Goal: Task Accomplishment & Management: Manage account settings

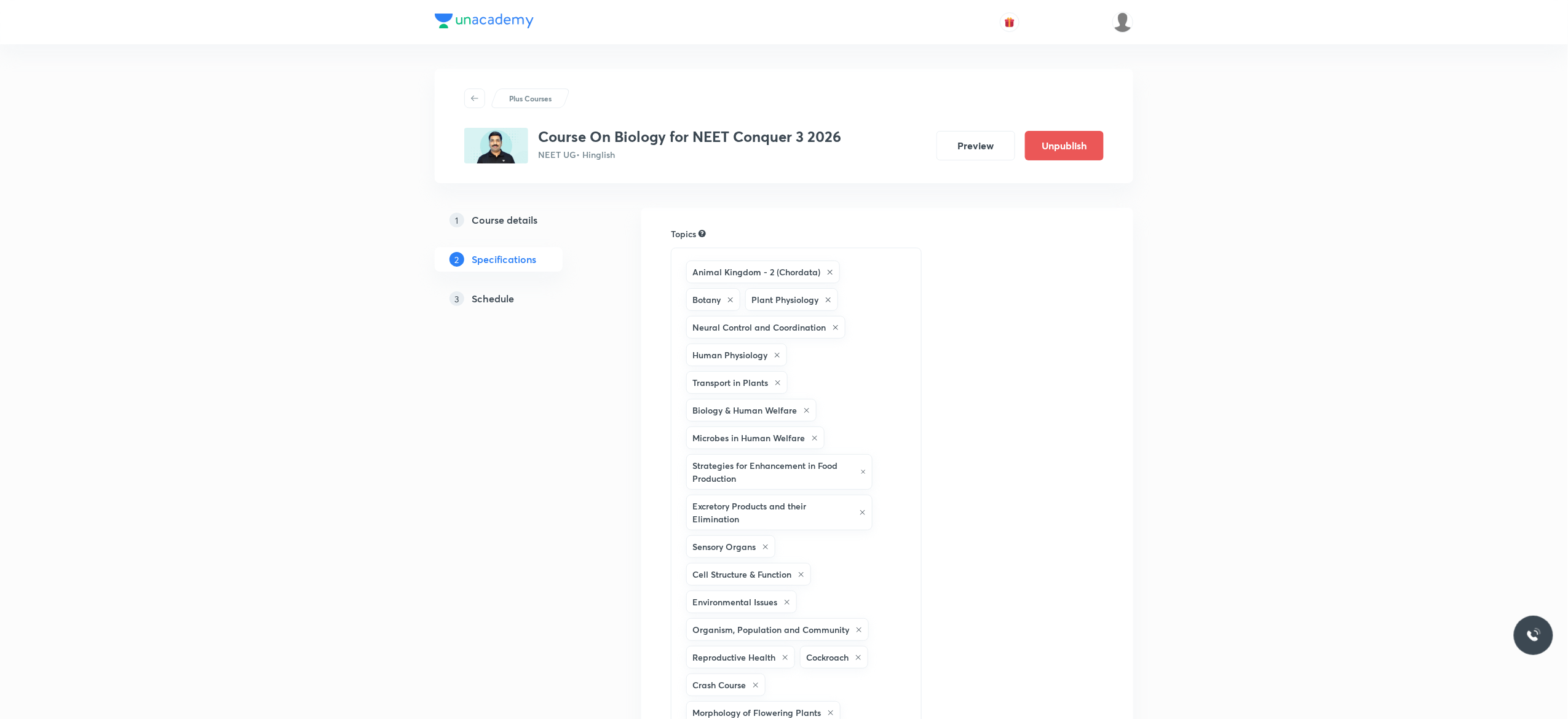
click at [490, 299] on h5 "Schedule" at bounding box center [492, 299] width 42 height 15
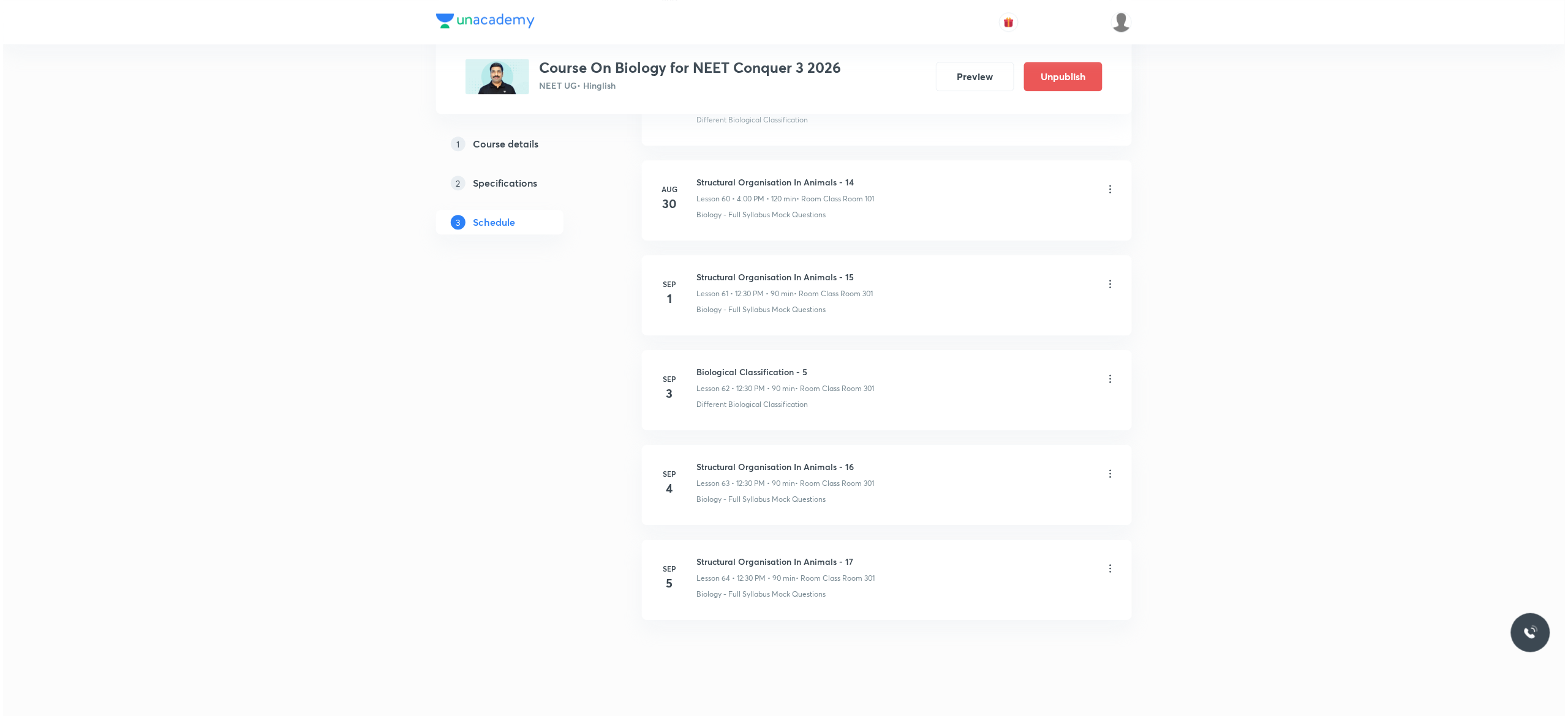
scroll to position [6443, 0]
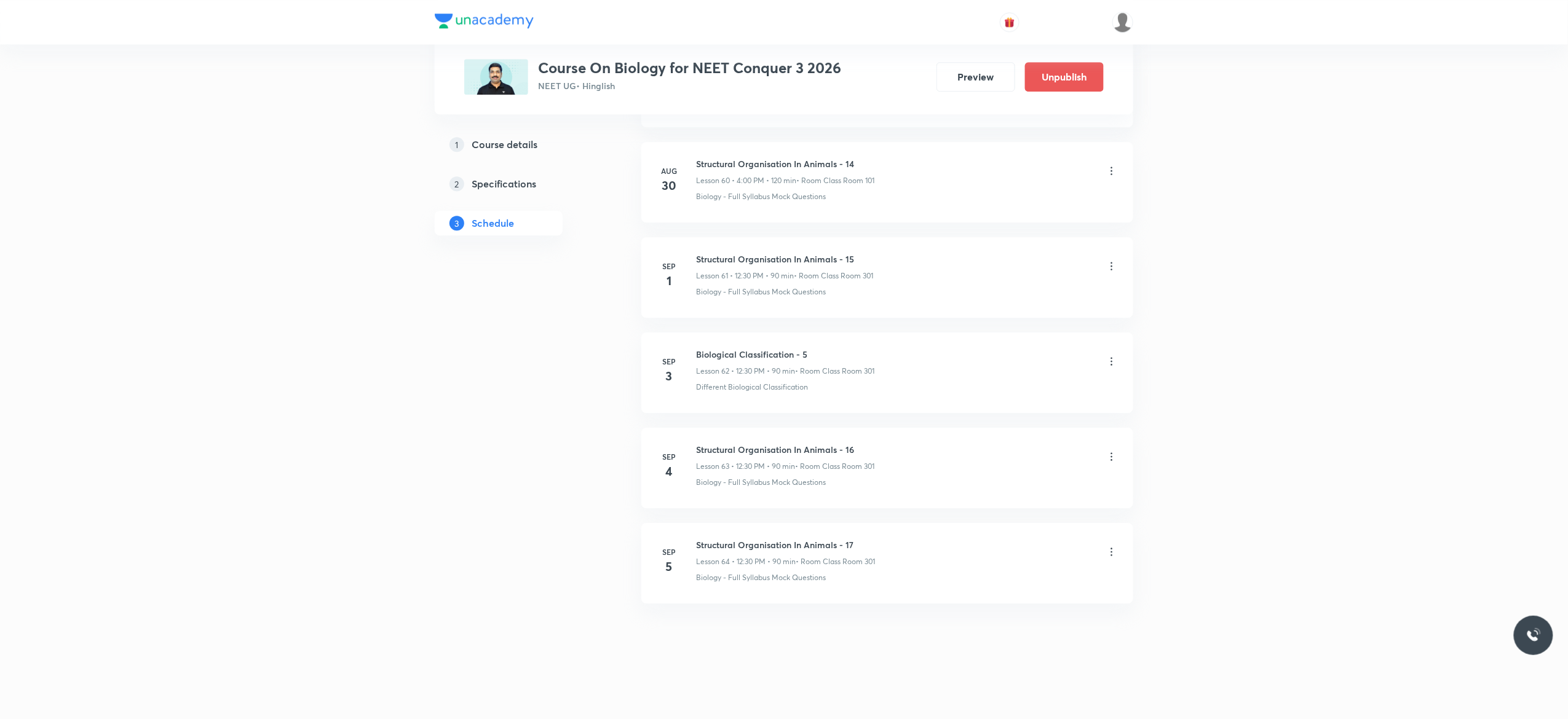
click at [1114, 554] on icon at bounding box center [1112, 552] width 12 height 12
click at [1025, 576] on li "Edit" at bounding box center [1043, 583] width 134 height 23
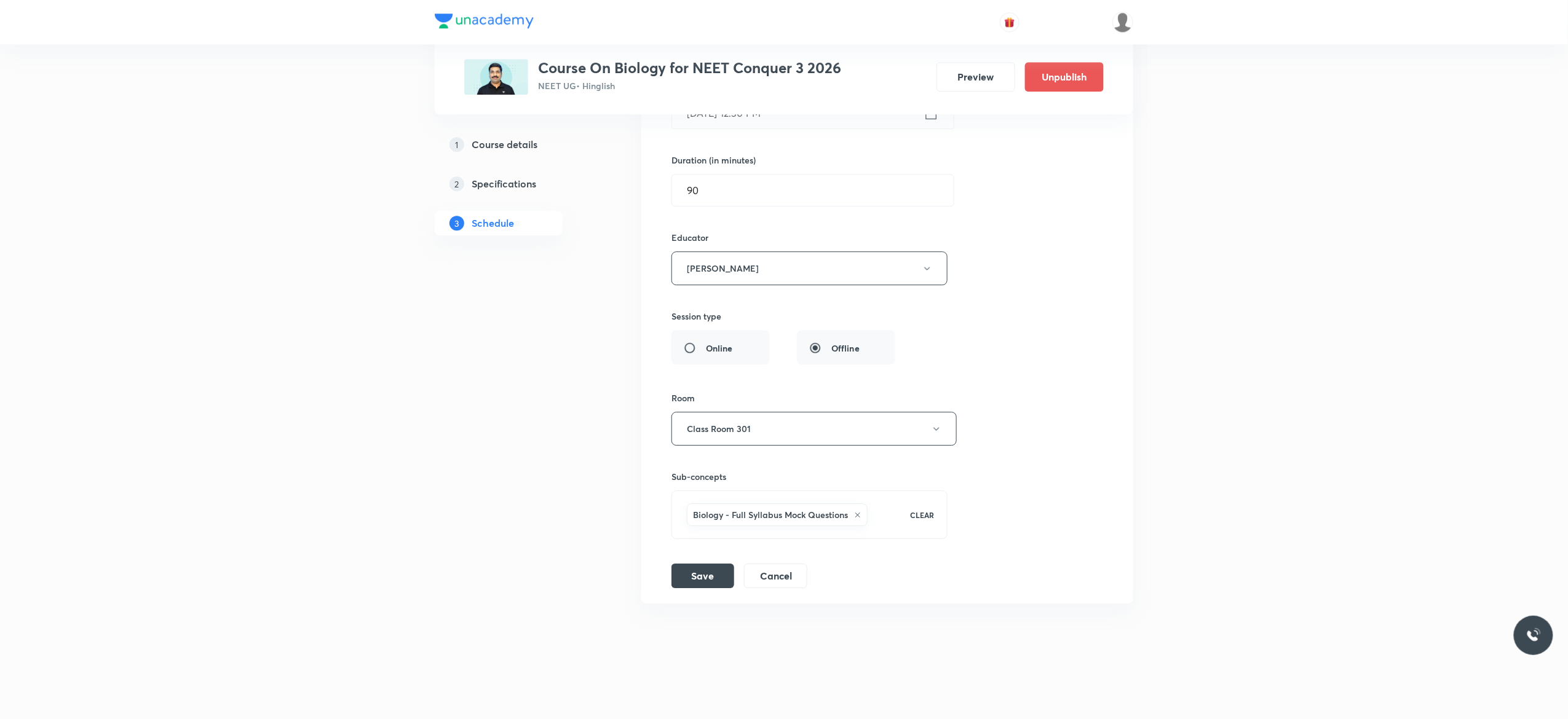
click at [862, 518] on icon at bounding box center [858, 515] width 7 height 7
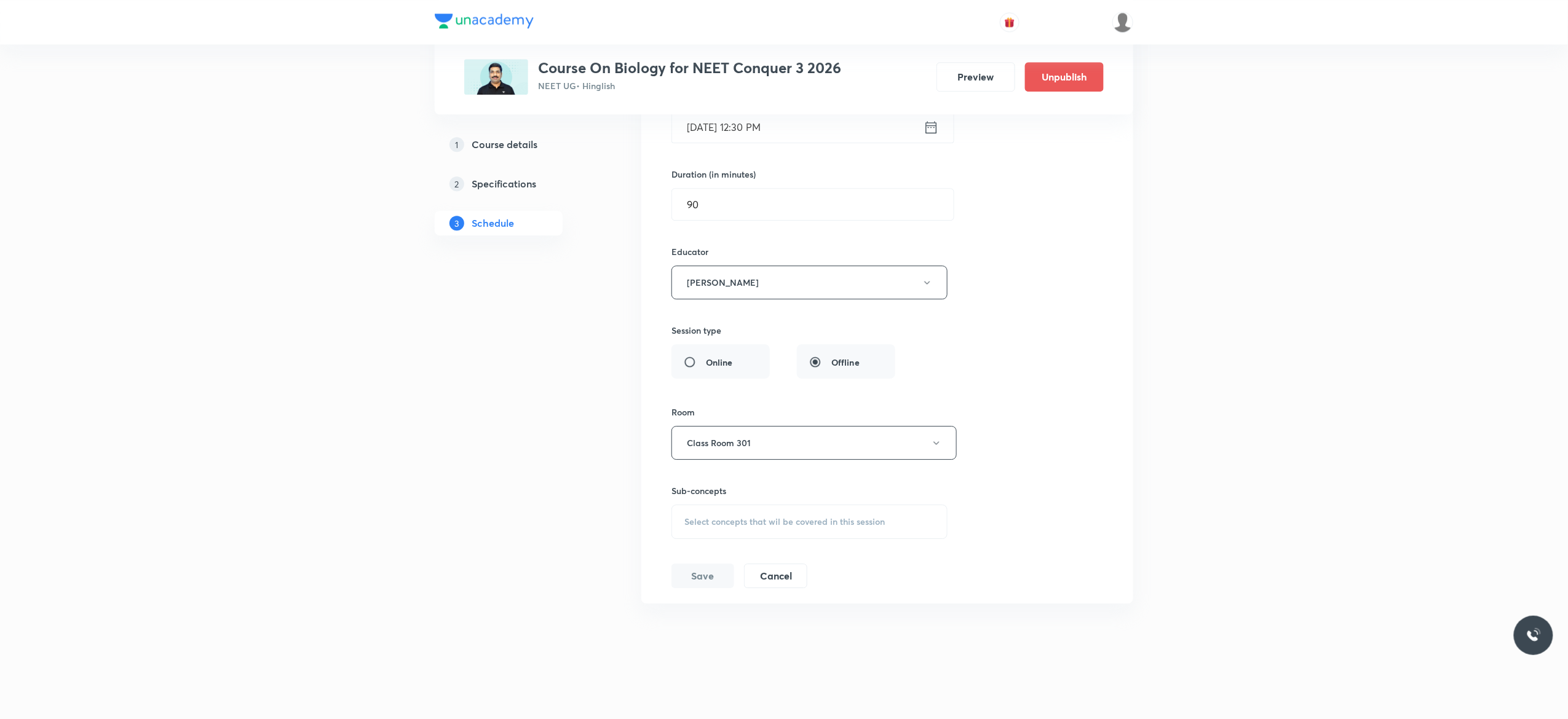
scroll to position [6363, 0]
click at [721, 526] on span "Select concepts that wil be covered in this session" at bounding box center [784, 522] width 201 height 10
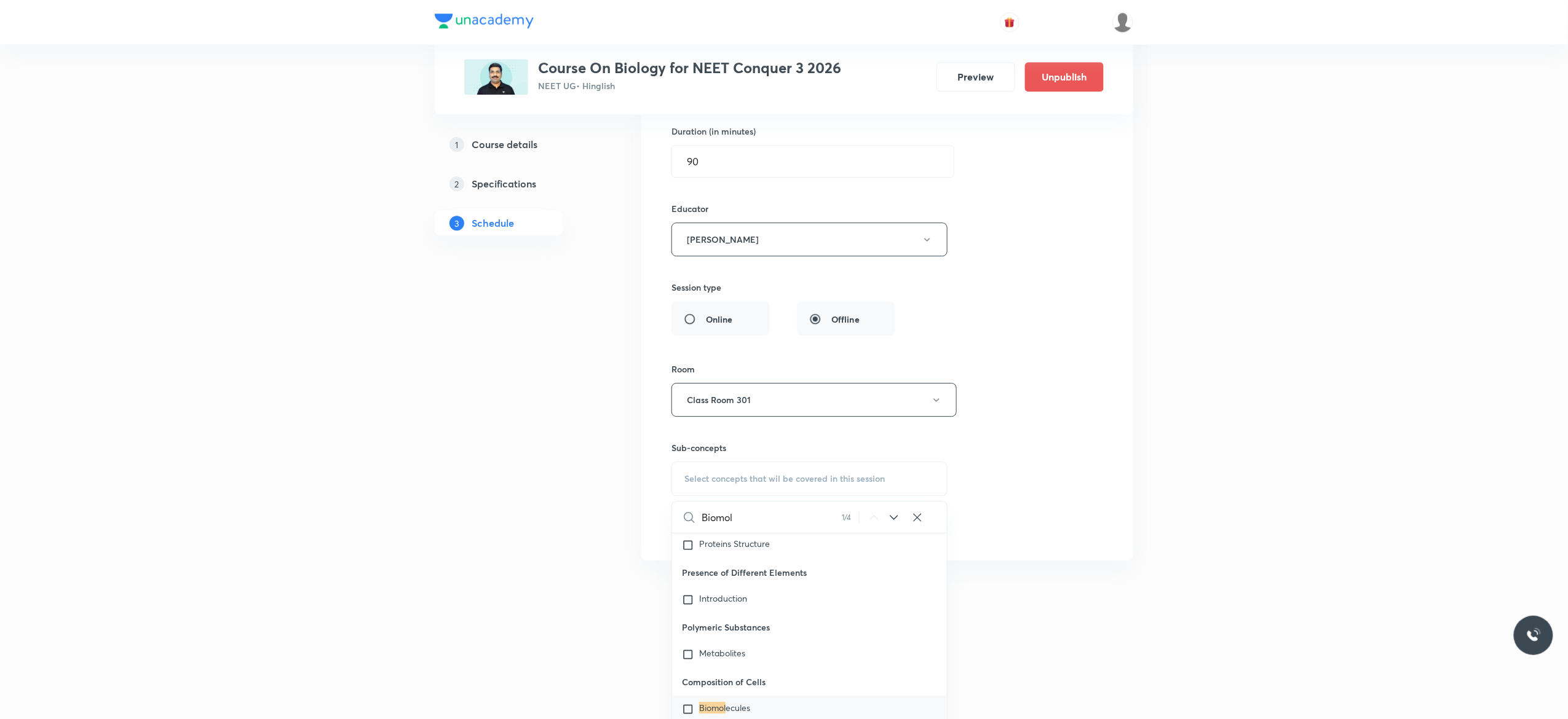
scroll to position [50398, 0]
type input "Biomol"
click at [691, 704] on div "Biomol ecules" at bounding box center [809, 691] width 275 height 27
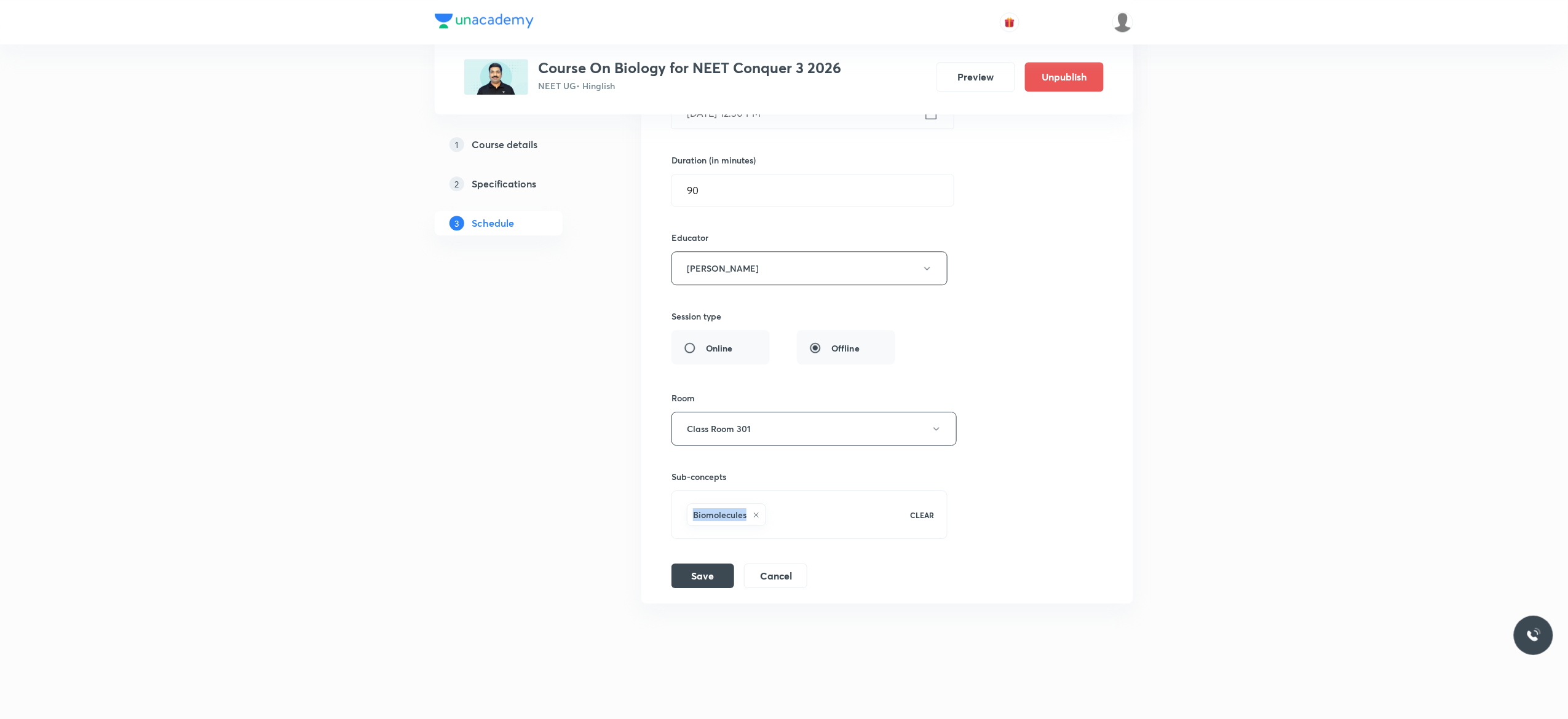
drag, startPoint x: 751, startPoint y: 514, endPoint x: 691, endPoint y: 517, distance: 60.1
click at [691, 517] on div "Biomolecules" at bounding box center [727, 515] width 79 height 23
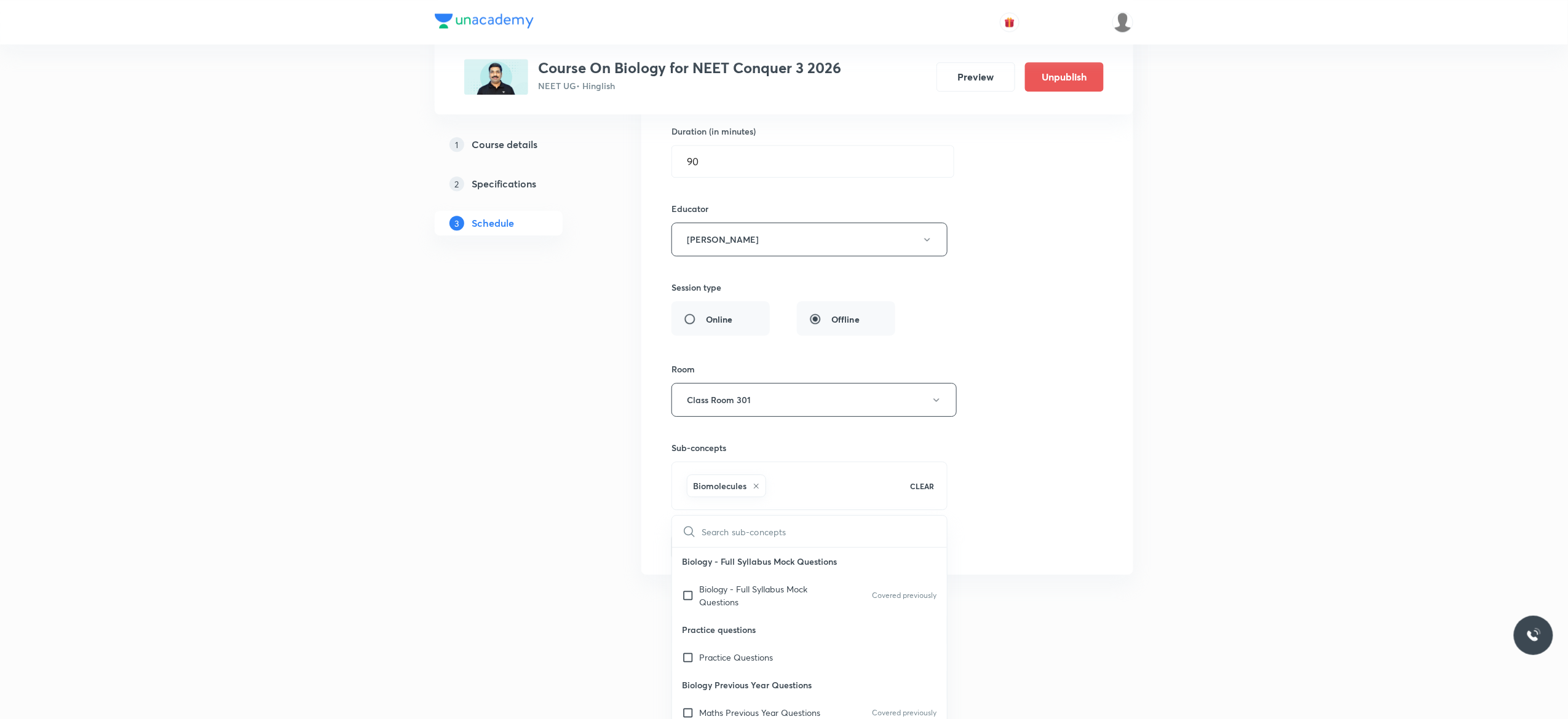
checkbox input "true"
drag, startPoint x: 748, startPoint y: 513, endPoint x: 695, endPoint y: 509, distance: 53.2
click at [695, 497] on div "Biomolecules" at bounding box center [727, 485] width 79 height 23
copy h6 "Biomolecules"
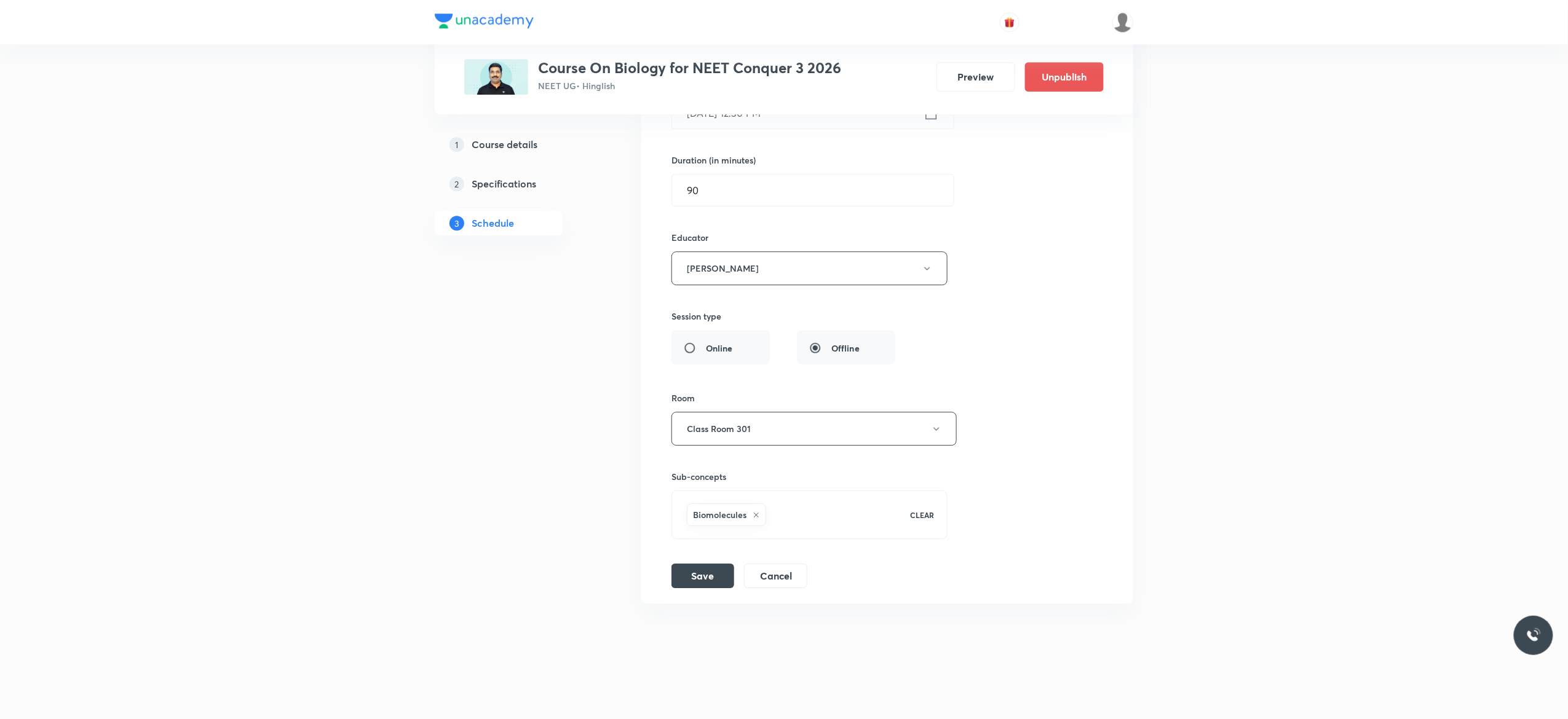
click at [1036, 321] on div "Session title 39/99 Structural Organisation In Animals - 17 ​ Schedule for Sep …" at bounding box center [887, 281] width 432 height 614
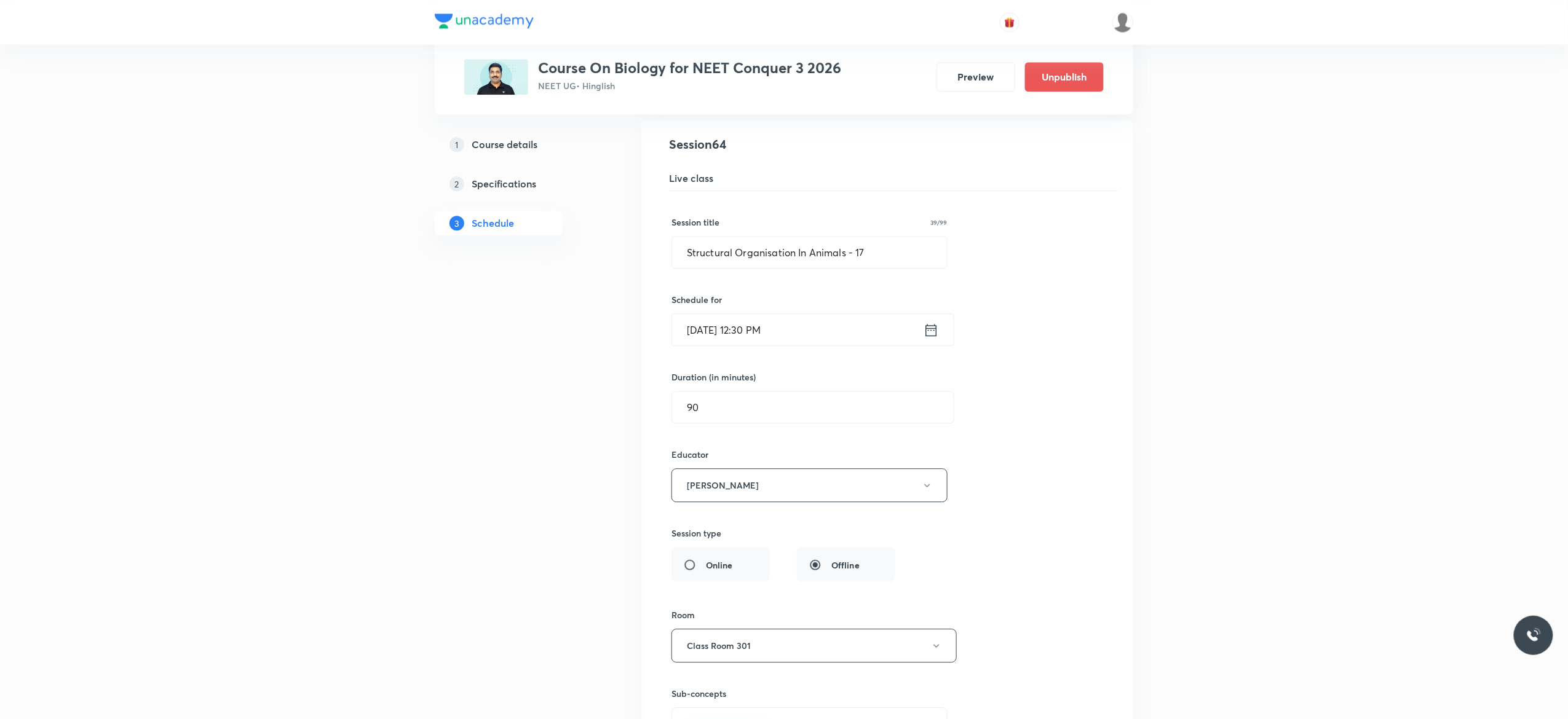
scroll to position [6084, 0]
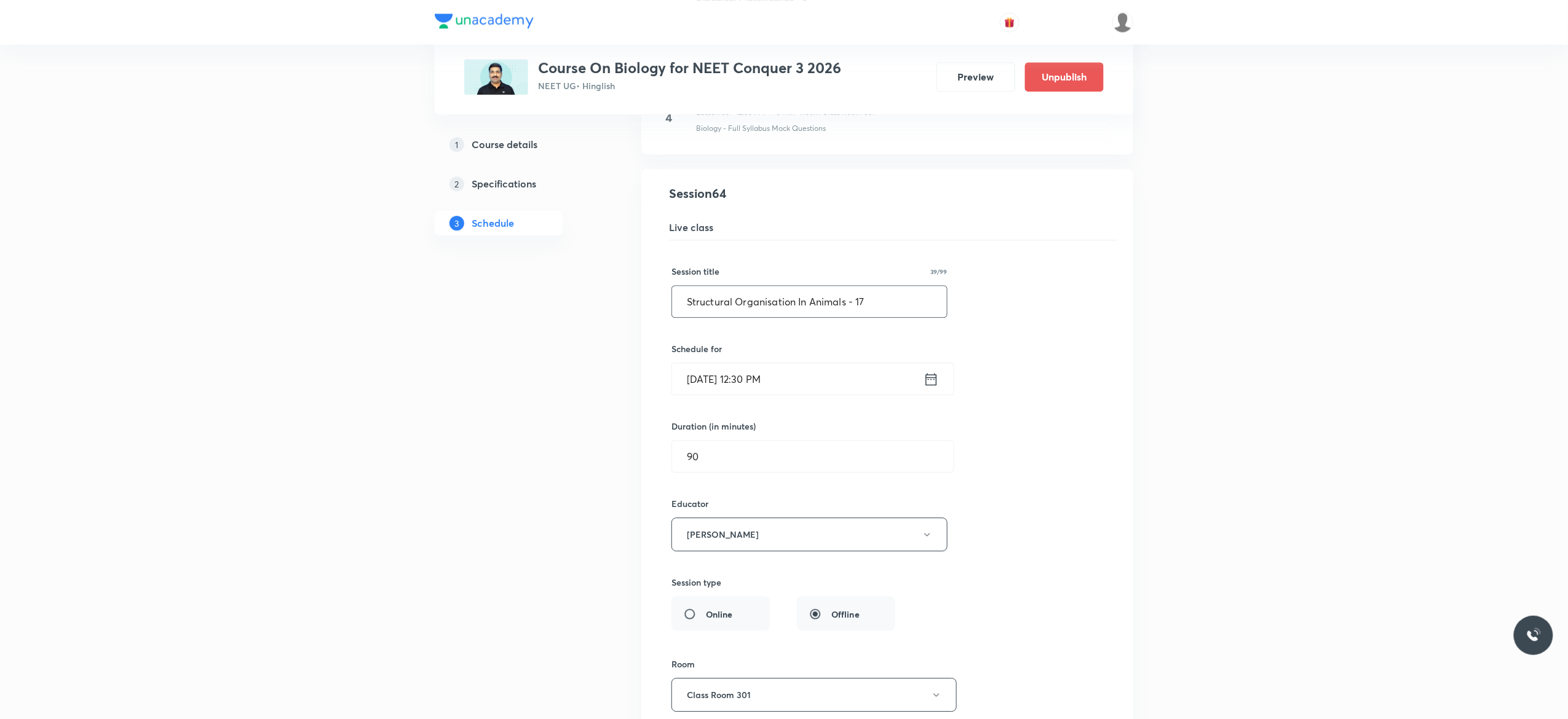
click at [887, 317] on input "Structural Organisation In Animals - 17" at bounding box center [809, 301] width 275 height 31
paste input "Biomolecules"
type input "Biomolecules - 1"
click at [1012, 376] on div "Session title 16/99 Biomolecules - 1 ​ Schedule for Sep 5, 2025, 12:30 PM ​ Dur…" at bounding box center [887, 547] width 432 height 614
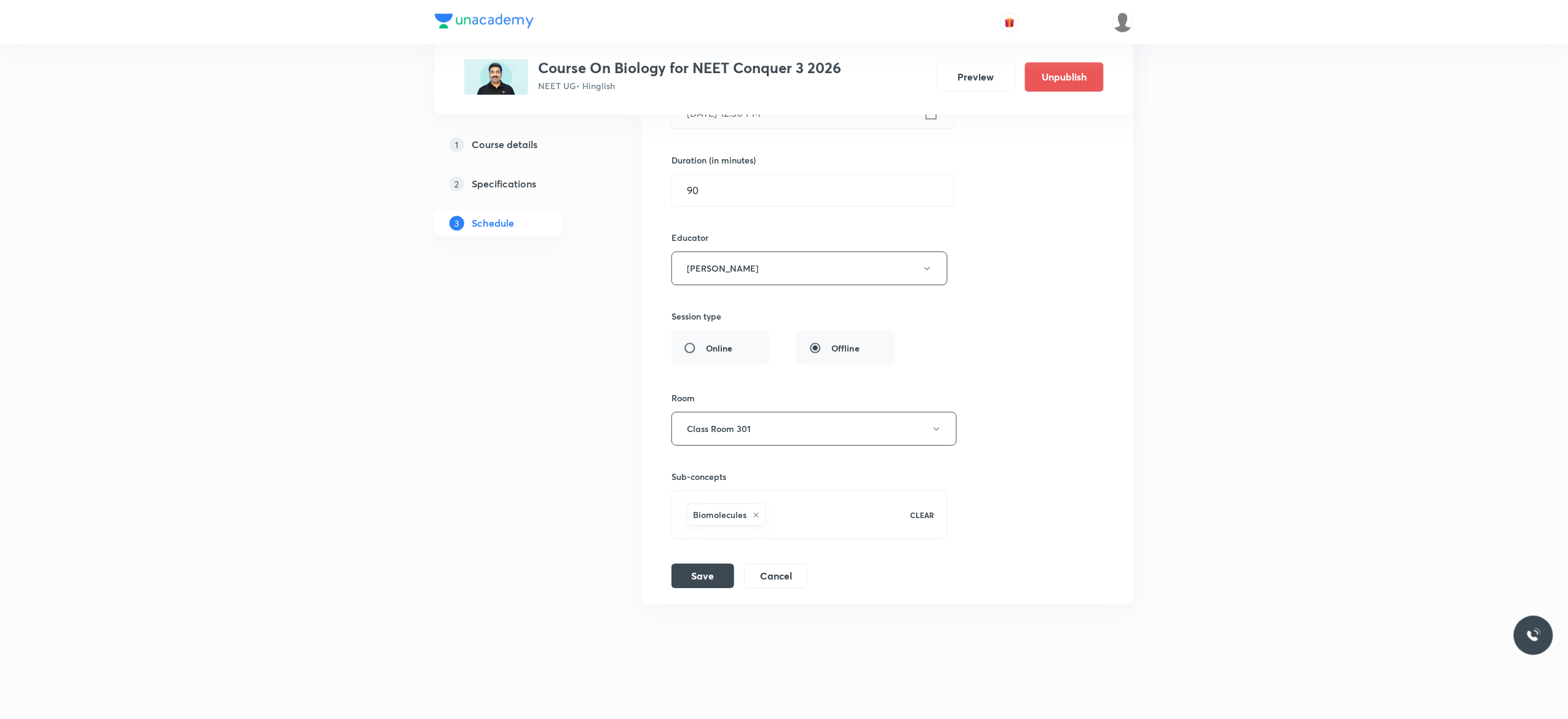
scroll to position [6379, 0]
click at [700, 578] on button "Save" at bounding box center [703, 575] width 63 height 25
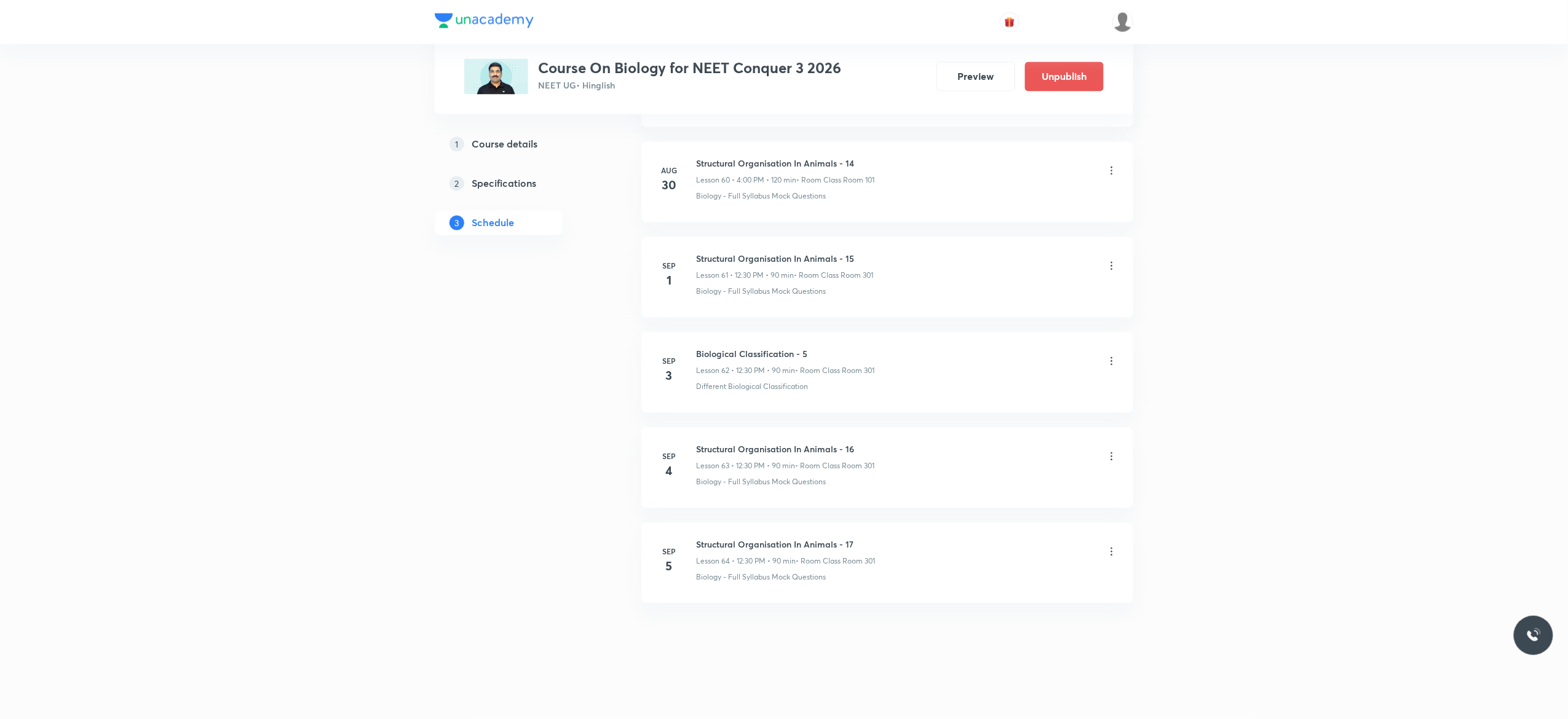
scroll to position [5824, 0]
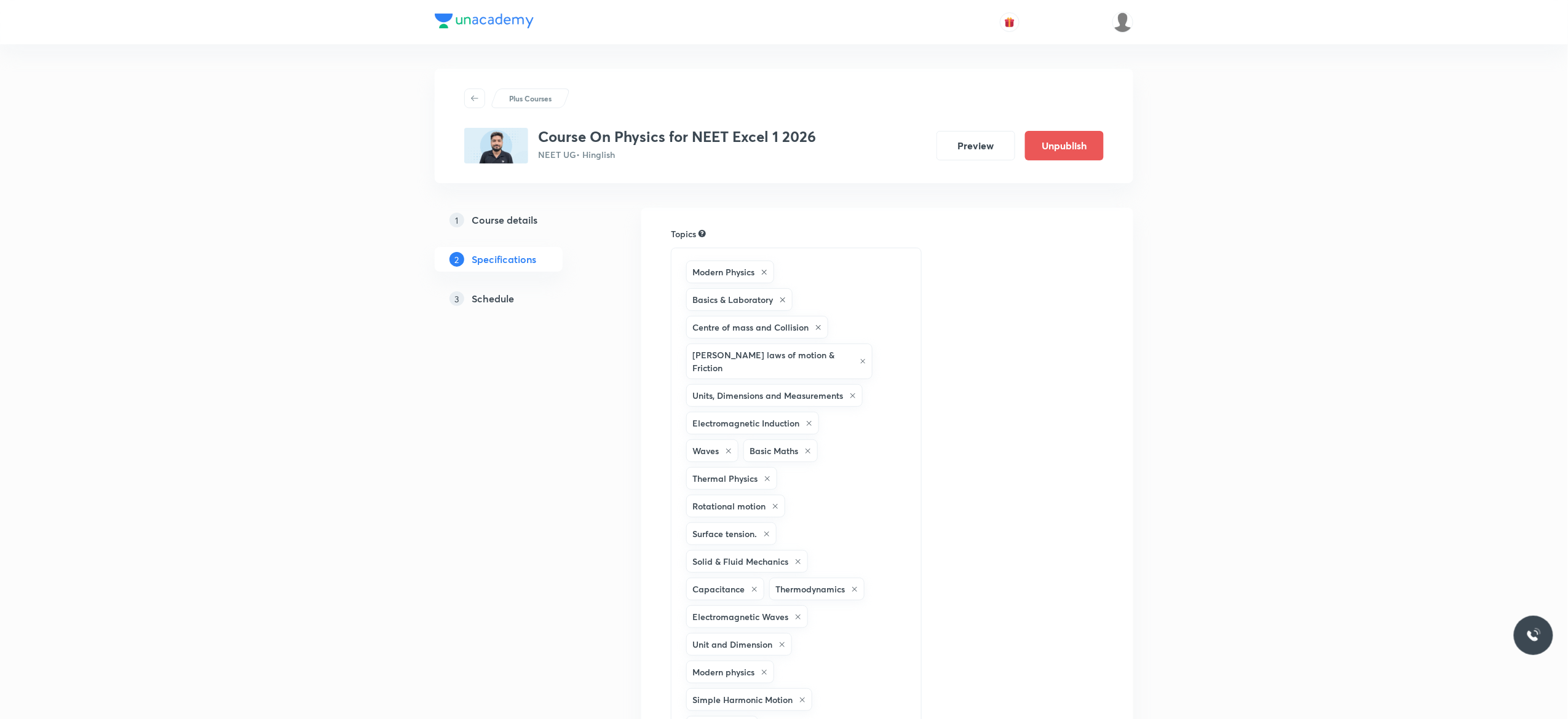
click at [502, 297] on h5 "Schedule" at bounding box center [492, 299] width 42 height 15
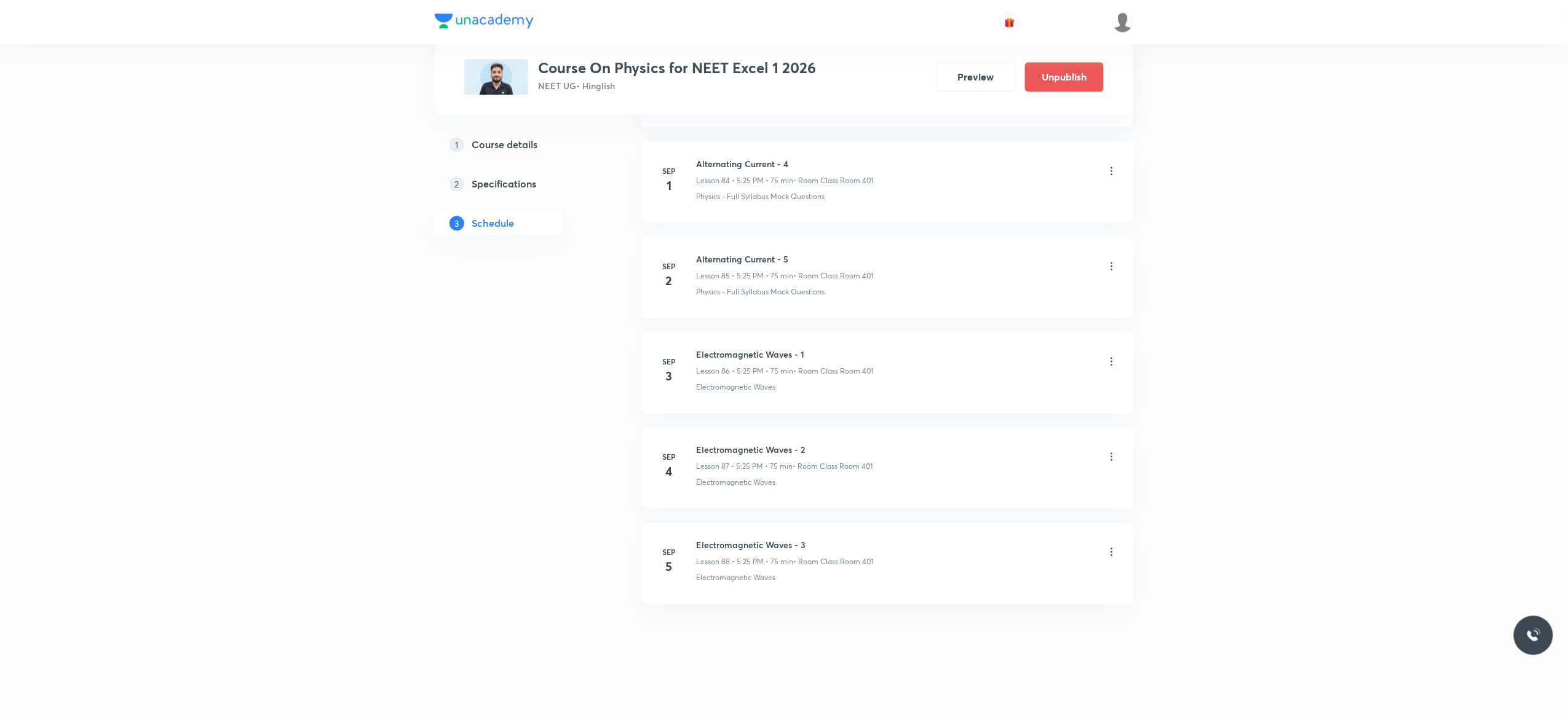
scroll to position [8766, 0]
click at [1111, 557] on icon at bounding box center [1112, 552] width 12 height 12
click at [1008, 604] on p "Delete" at bounding box center [999, 606] width 26 height 13
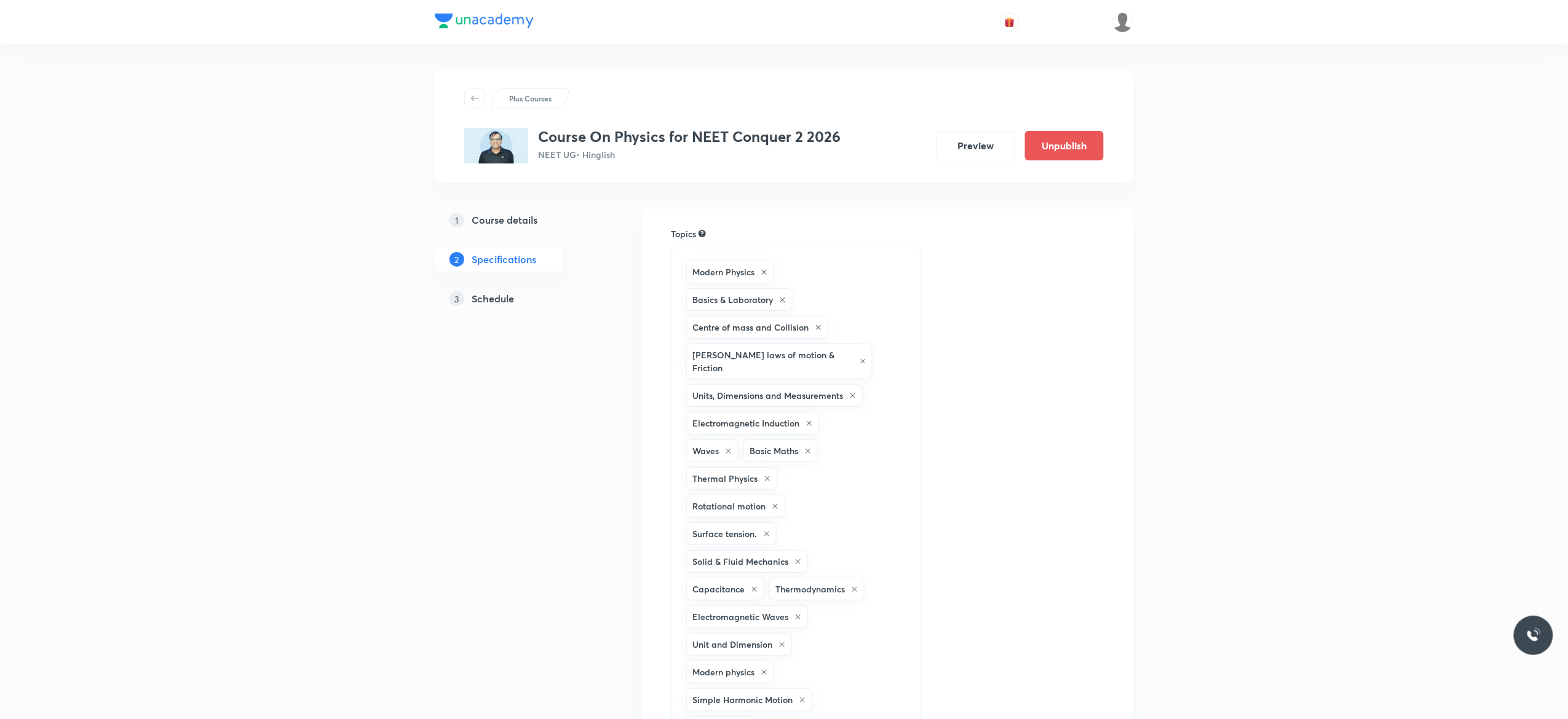
drag, startPoint x: 0, startPoint y: 0, endPoint x: 495, endPoint y: 297, distance: 577.3
click at [495, 297] on h5 "Schedule" at bounding box center [492, 299] width 42 height 15
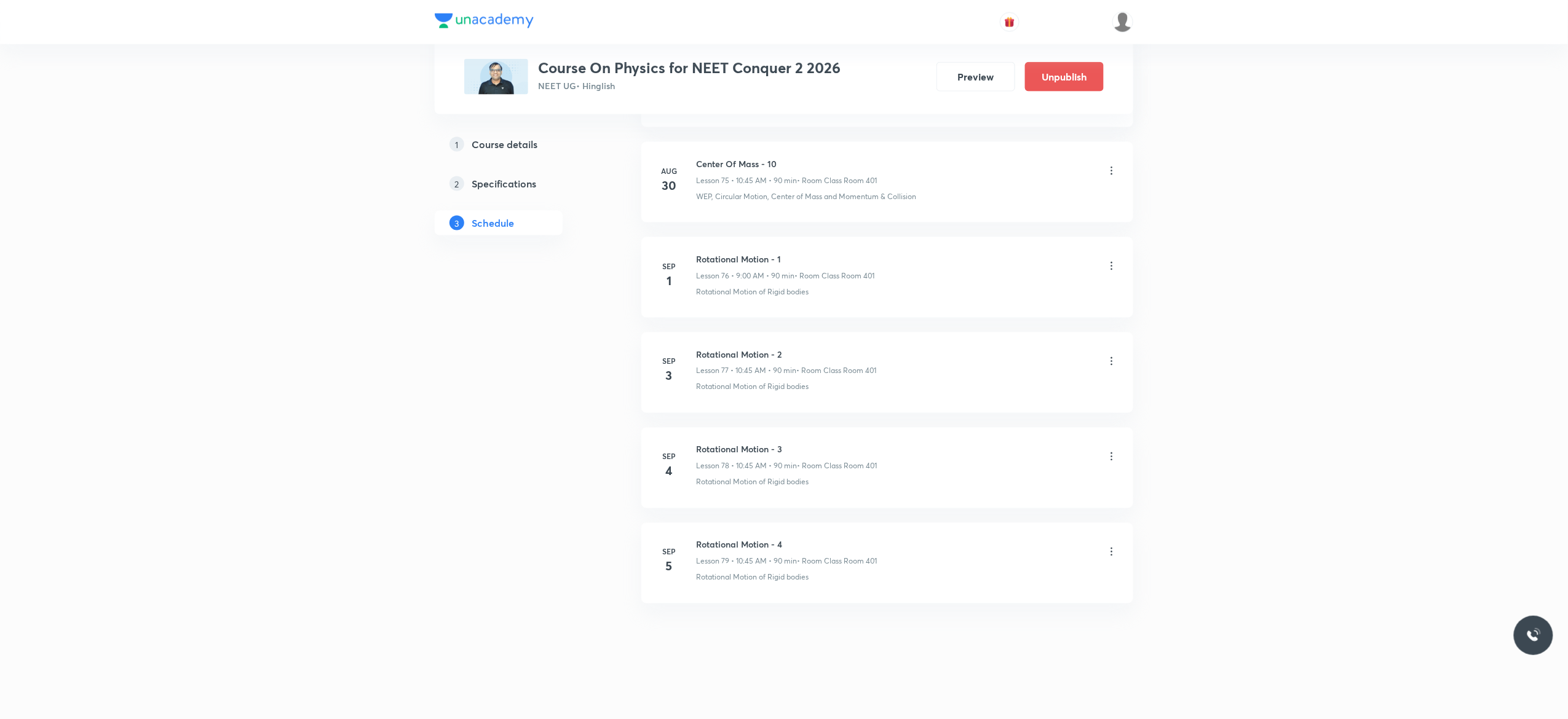
scroll to position [7905, 0]
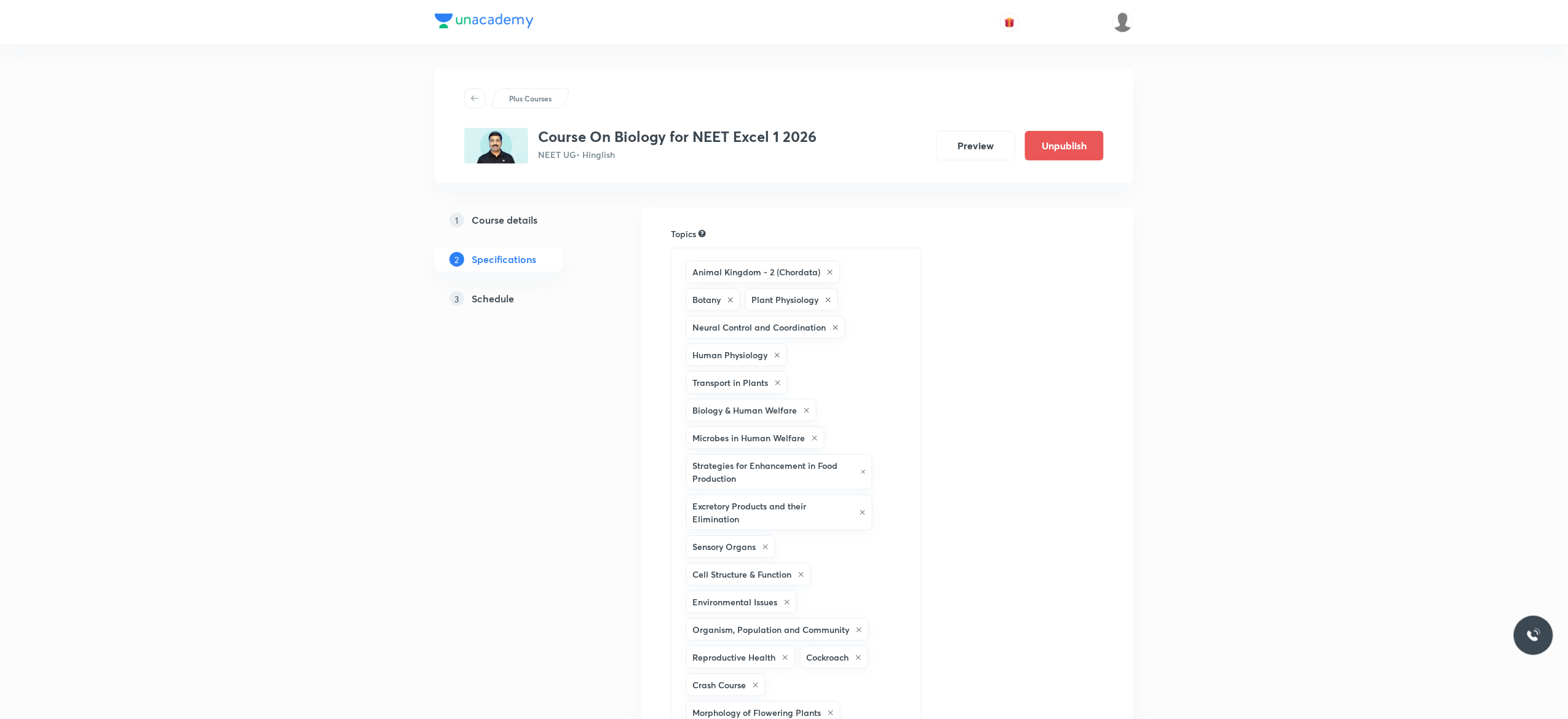
click at [495, 302] on h5 "Schedule" at bounding box center [492, 299] width 42 height 15
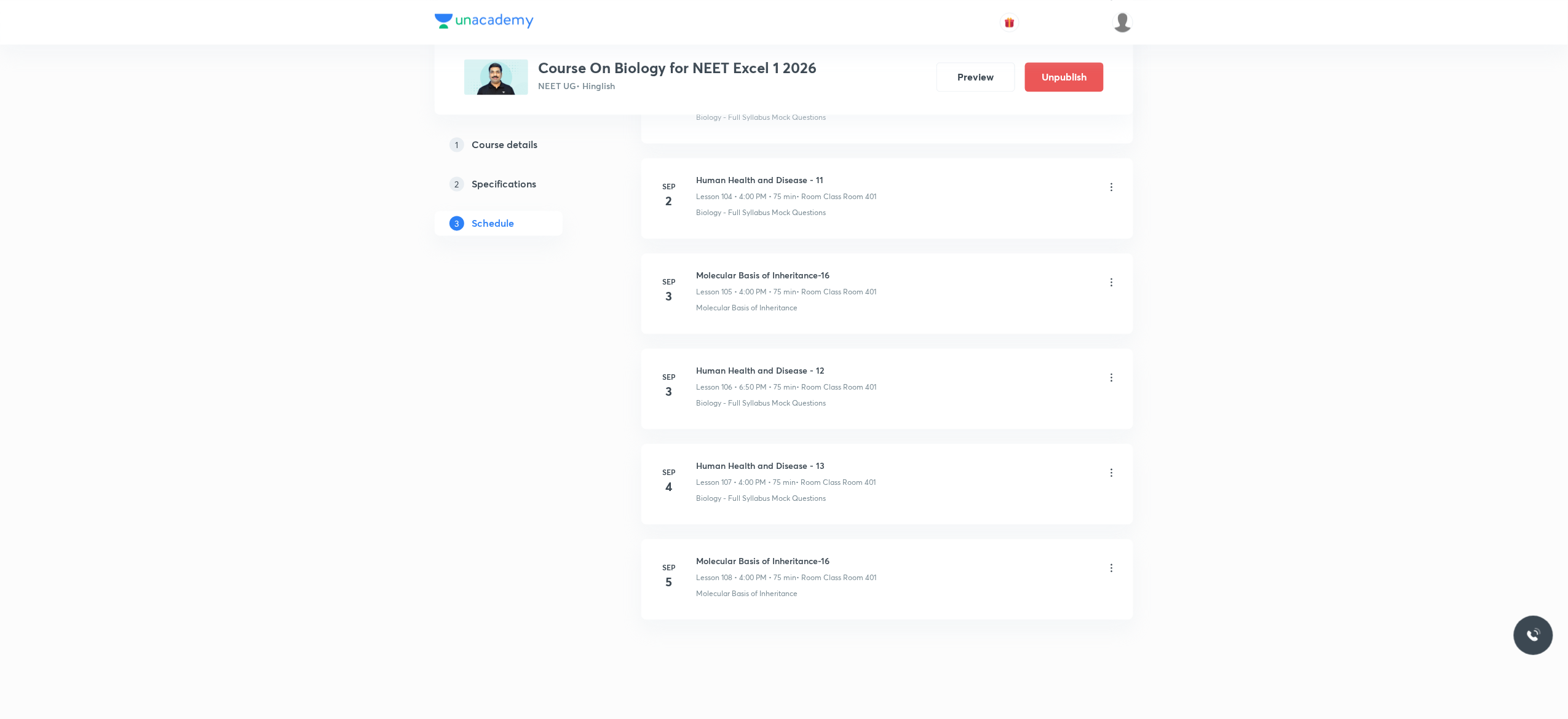
scroll to position [10681, 0]
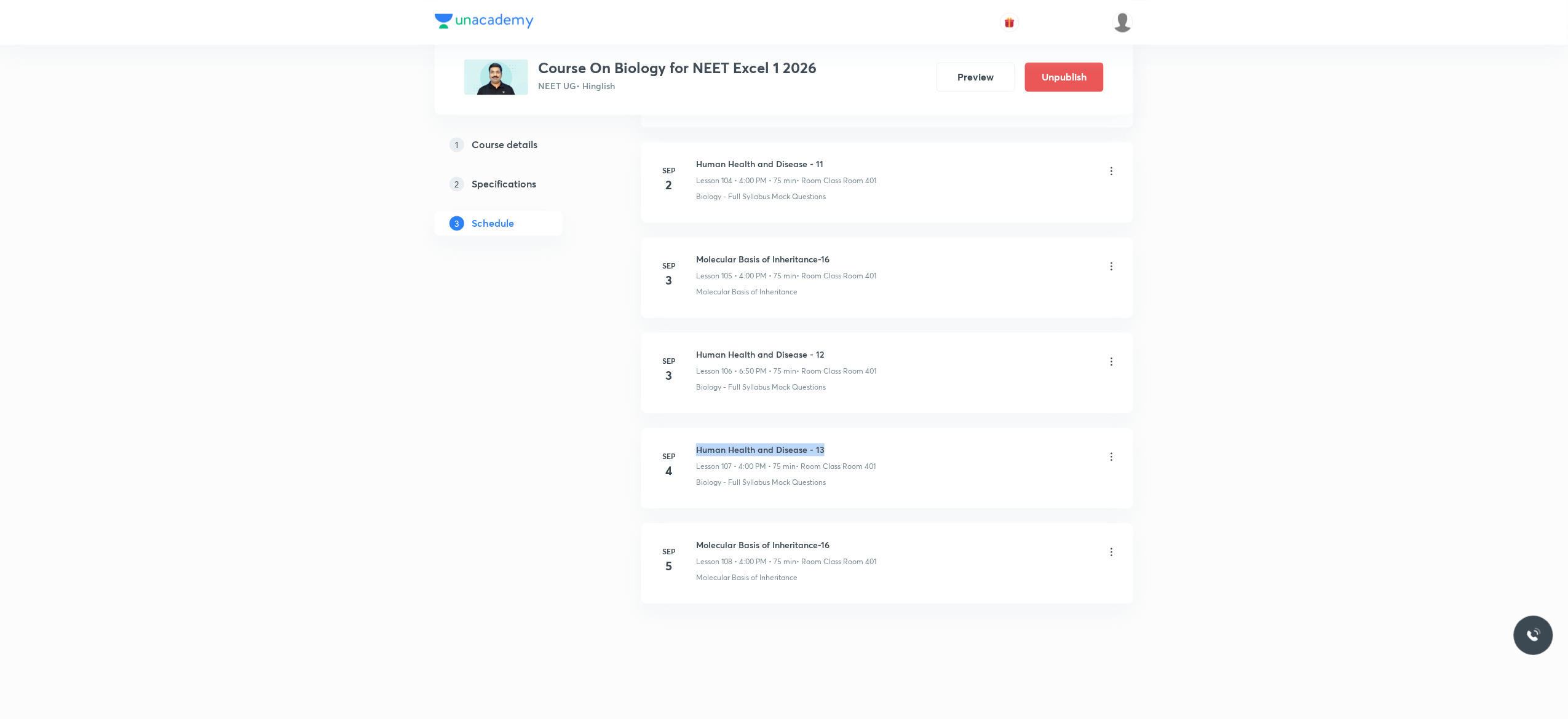
drag, startPoint x: 825, startPoint y: 440, endPoint x: 696, endPoint y: 424, distance: 130.0
copy h6 "Human Health and Disease - 13"
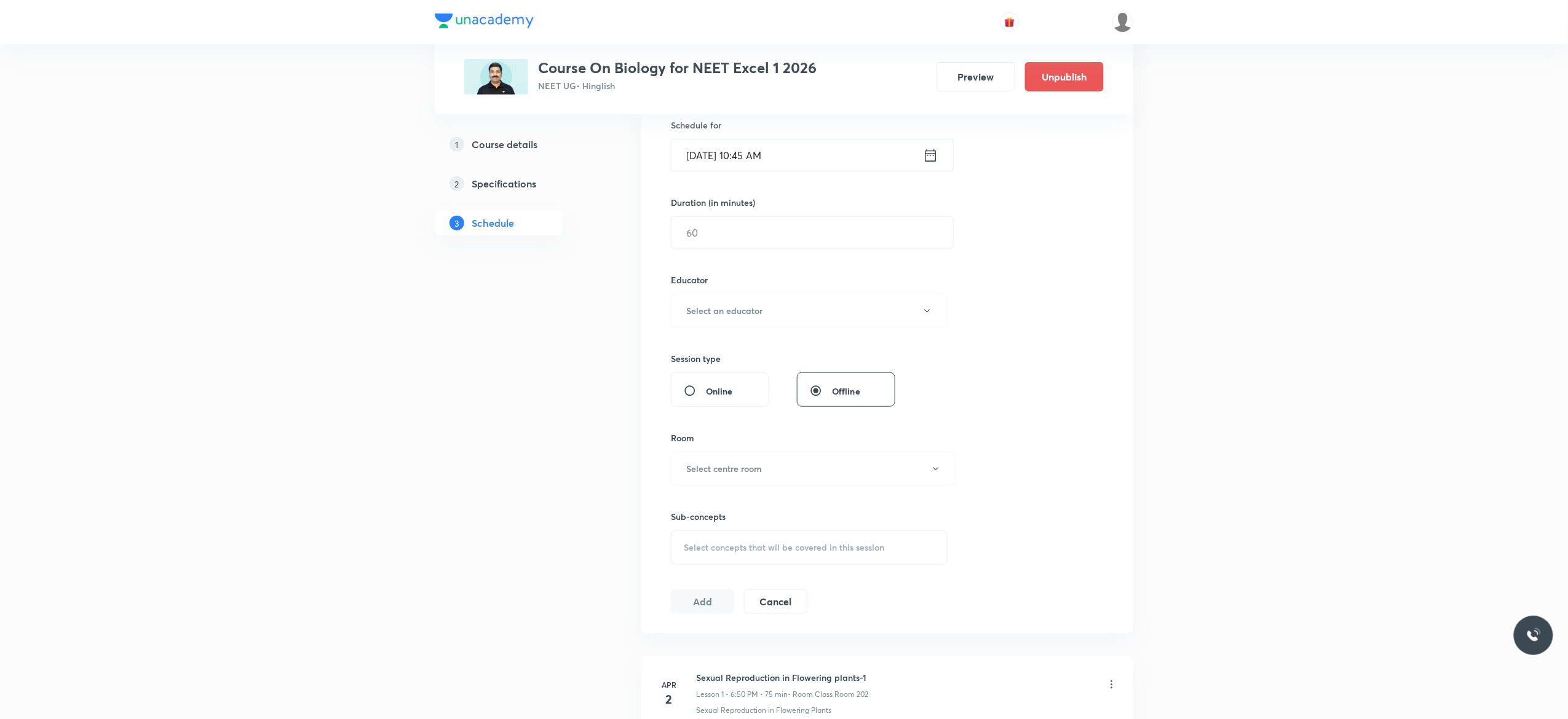
scroll to position [0, 0]
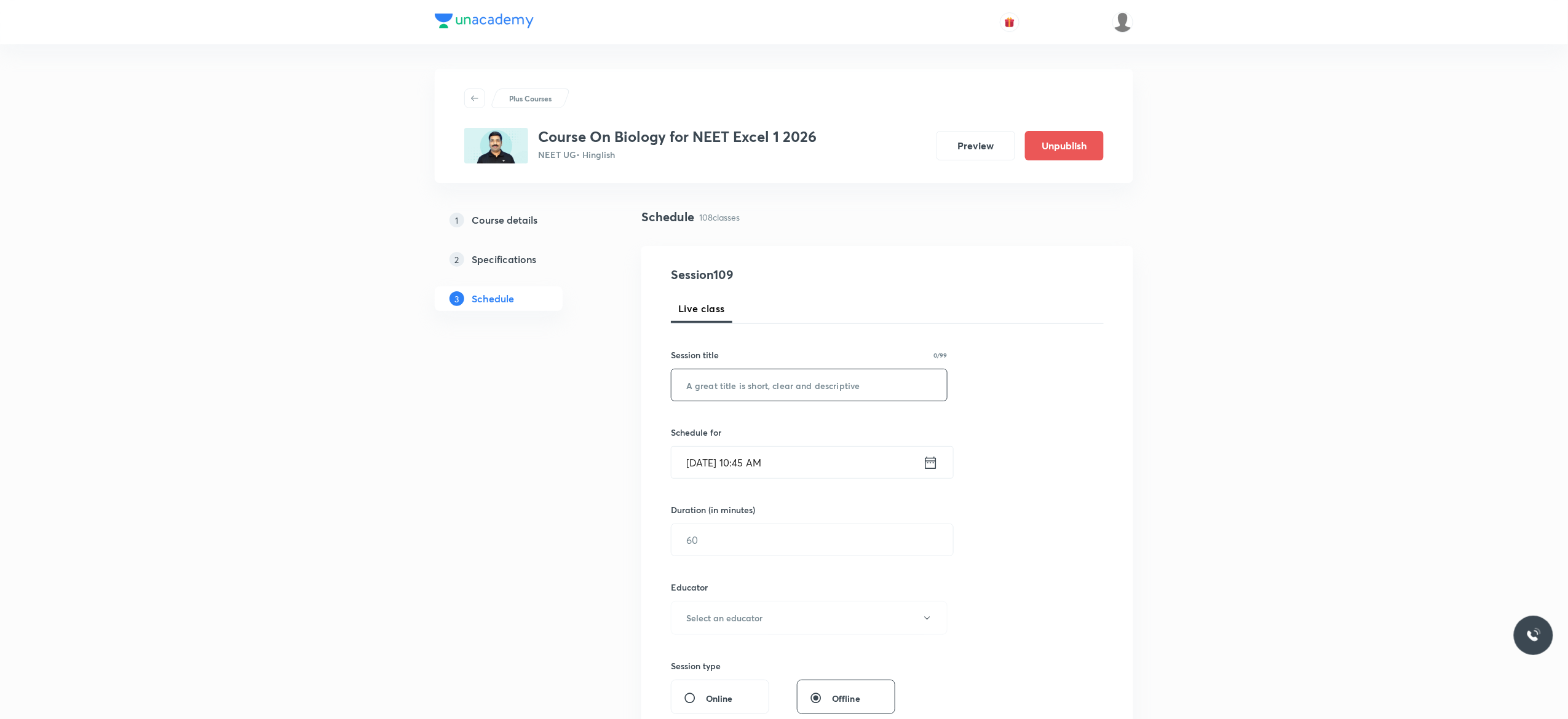
click at [786, 381] on input "text" at bounding box center [809, 385] width 275 height 31
paste input "Human Health and Disease - 13"
type input "Human Health and Disease - 14"
click at [927, 461] on icon at bounding box center [930, 462] width 11 height 12
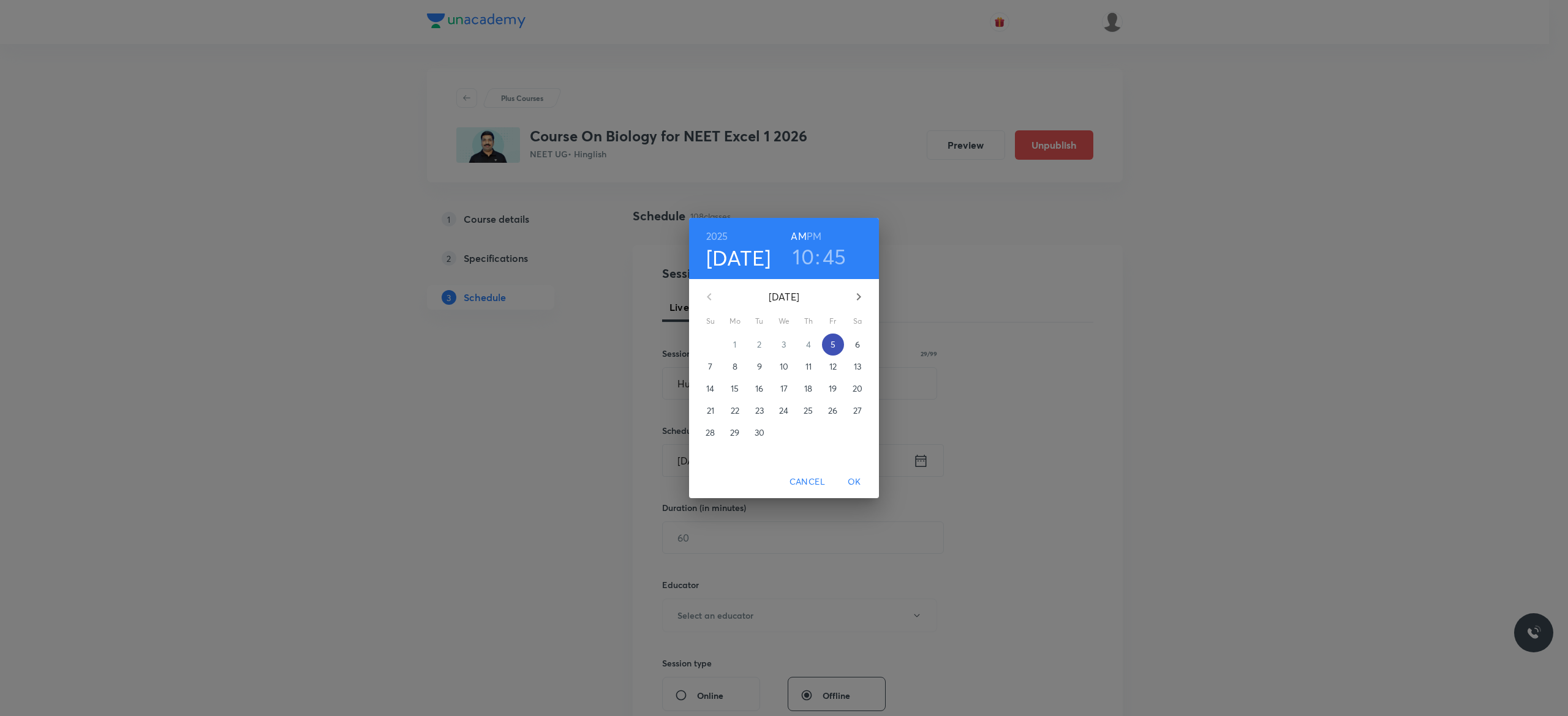
click at [833, 346] on p "5" at bounding box center [833, 344] width 5 height 12
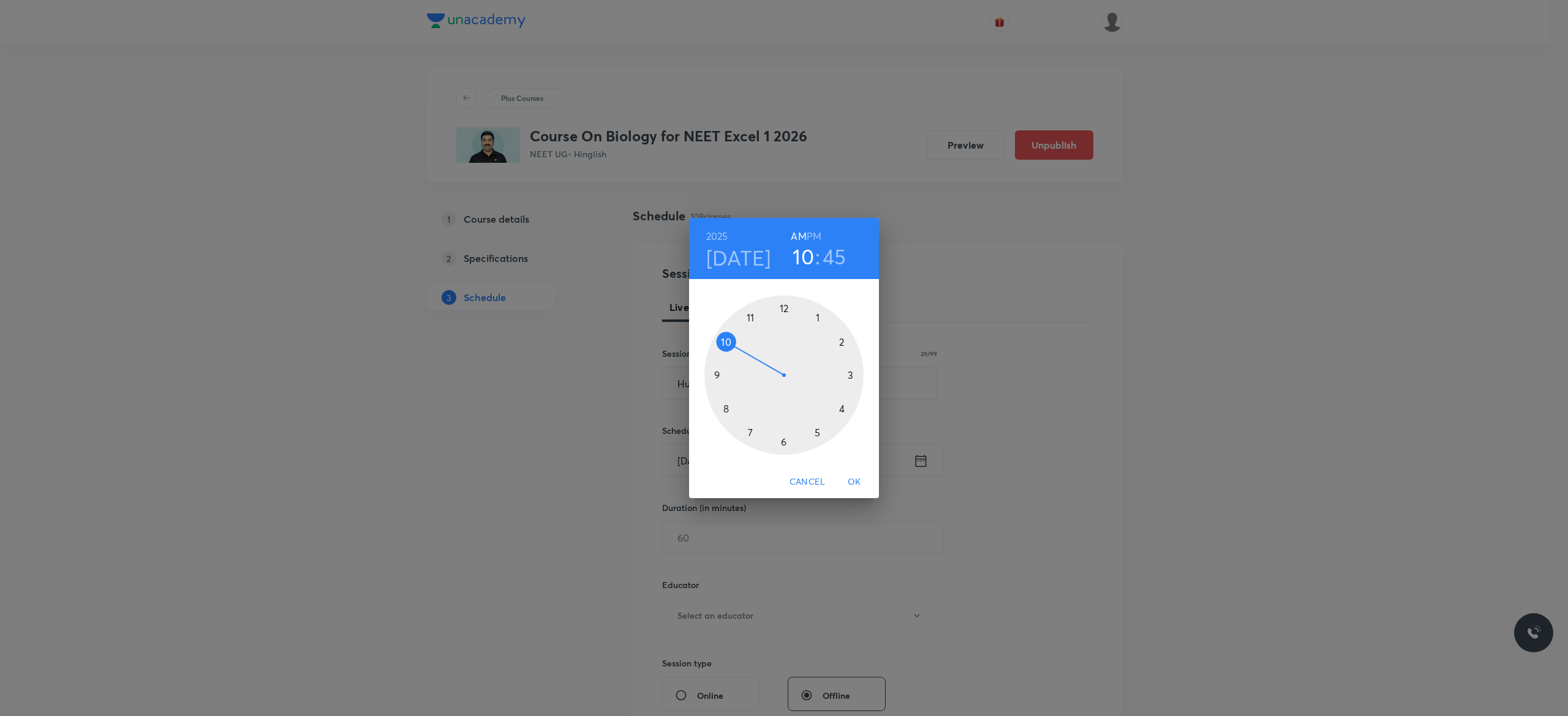
click at [816, 430] on div at bounding box center [784, 375] width 159 height 159
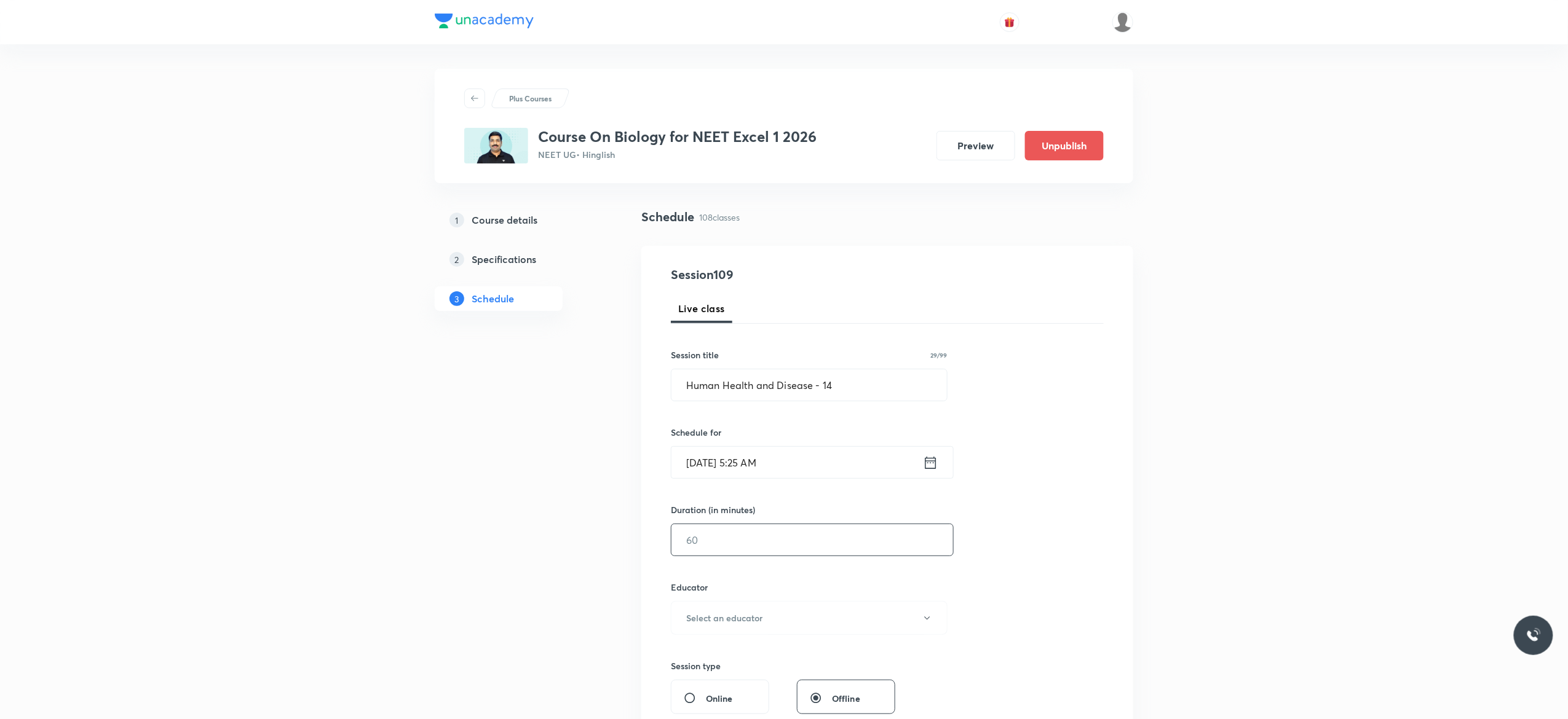
click at [763, 536] on input "text" at bounding box center [812, 540] width 282 height 31
type input "75"
click at [928, 621] on icon "button" at bounding box center [927, 618] width 10 height 10
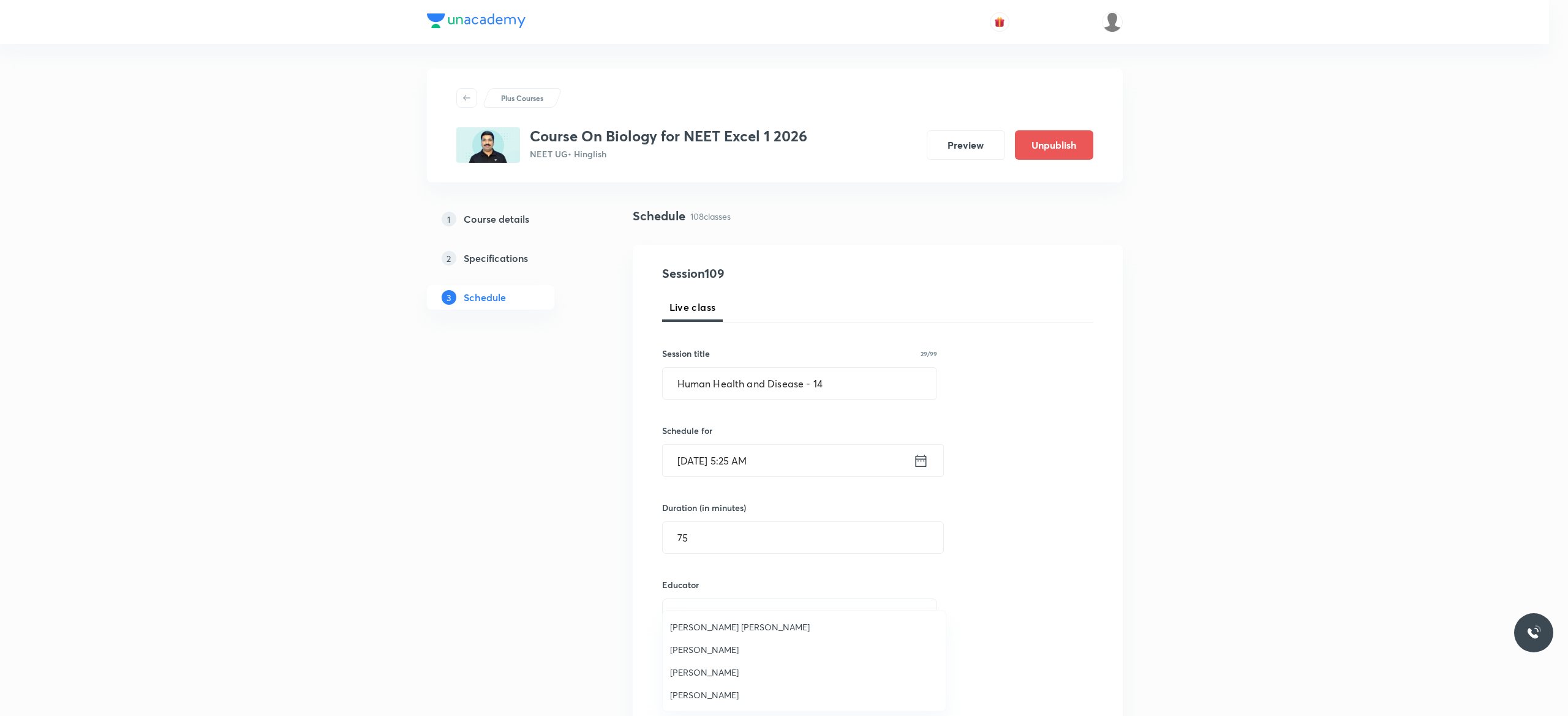
click at [734, 698] on span "[PERSON_NAME]" at bounding box center [804, 695] width 268 height 13
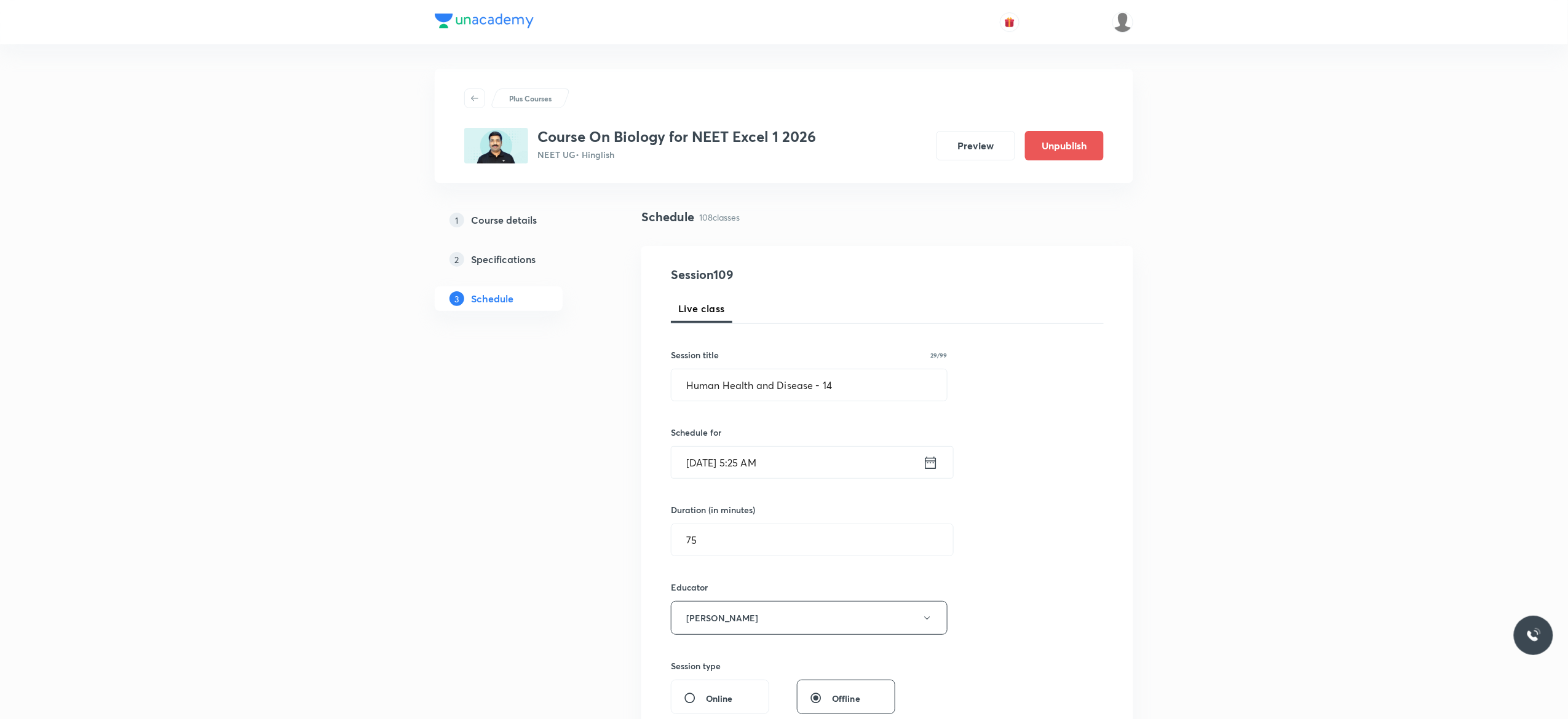
click at [1078, 601] on div "Session 109 Live class Session title 29/99 Human Health and Disease - 14 ​ Sche…" at bounding box center [887, 593] width 433 height 656
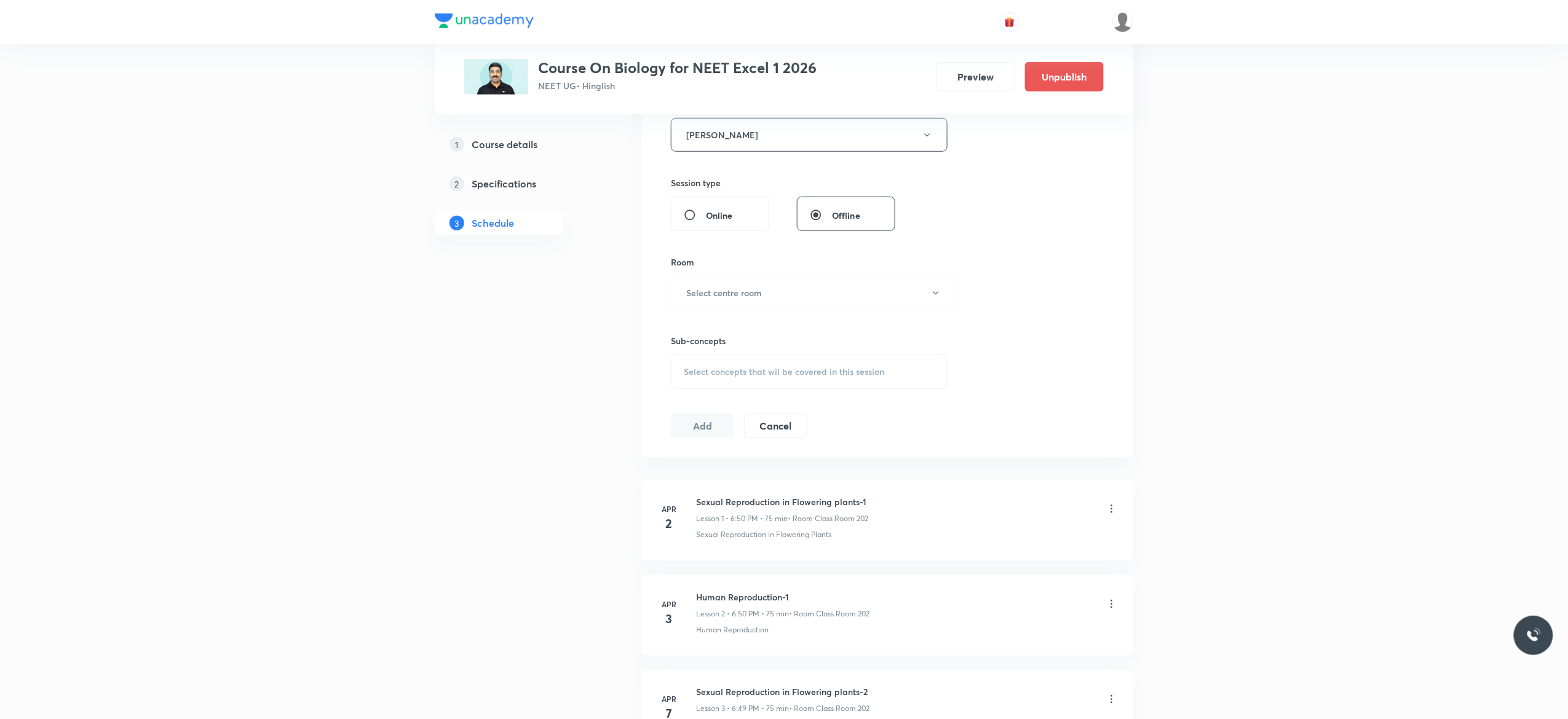
scroll to position [541, 0]
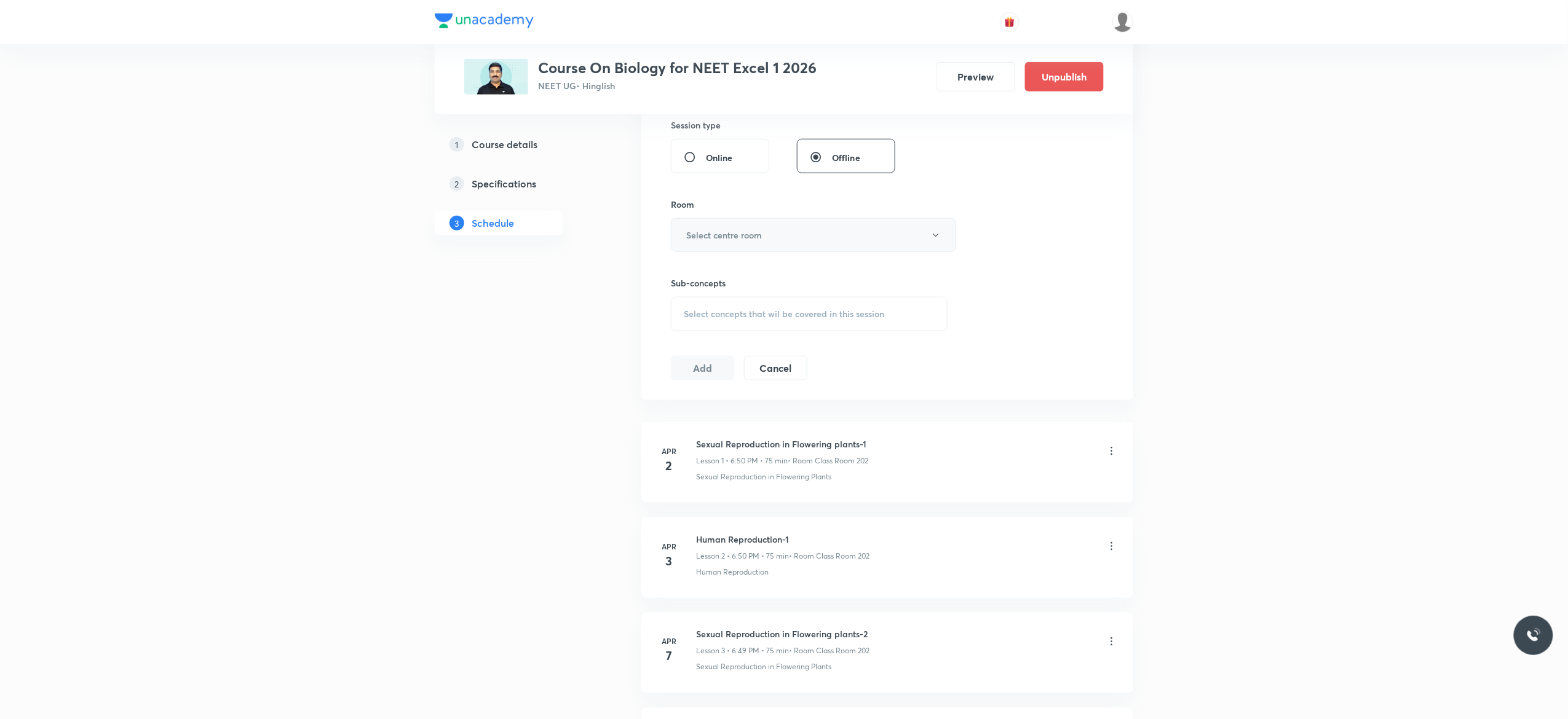
click at [938, 242] on button "Select centre room" at bounding box center [813, 235] width 285 height 34
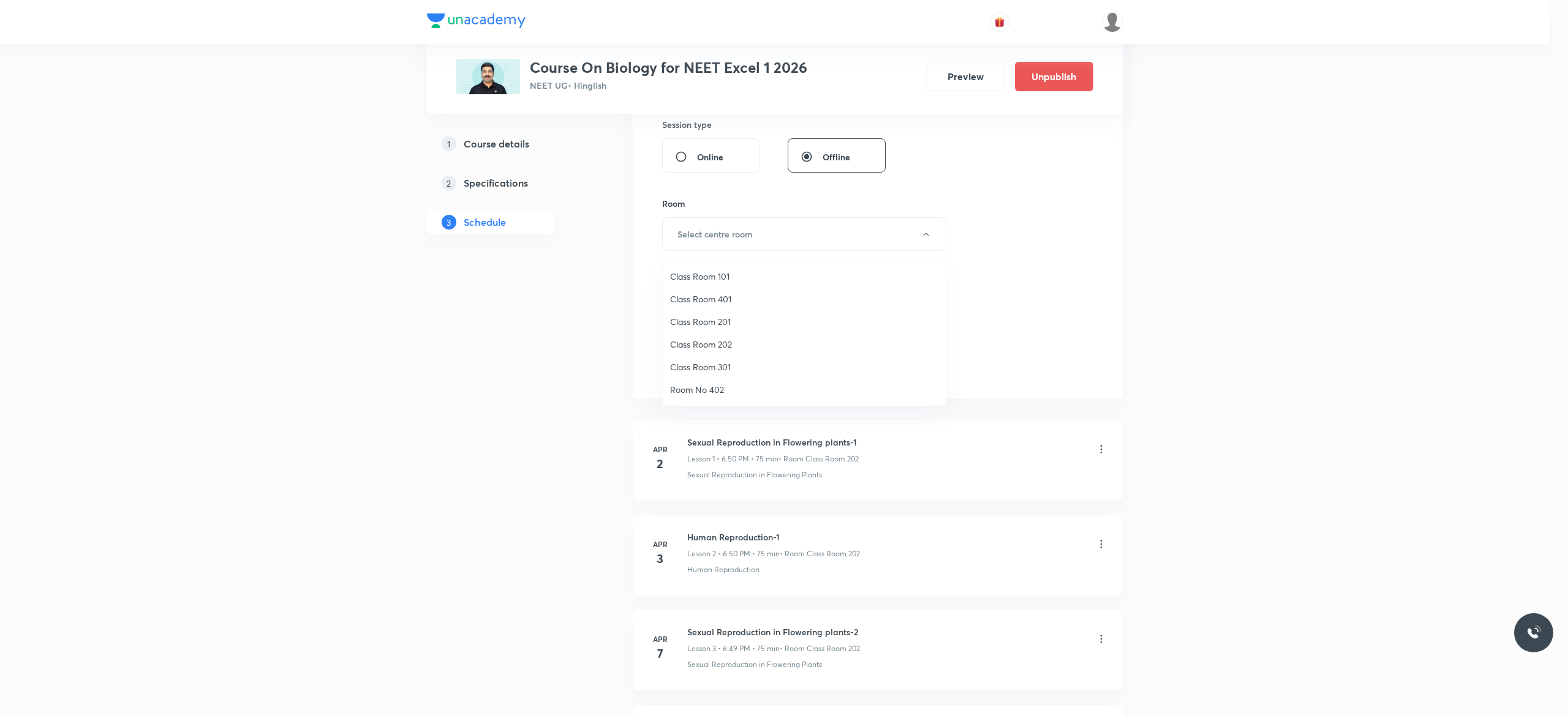
click at [1017, 293] on div at bounding box center [784, 358] width 1568 height 716
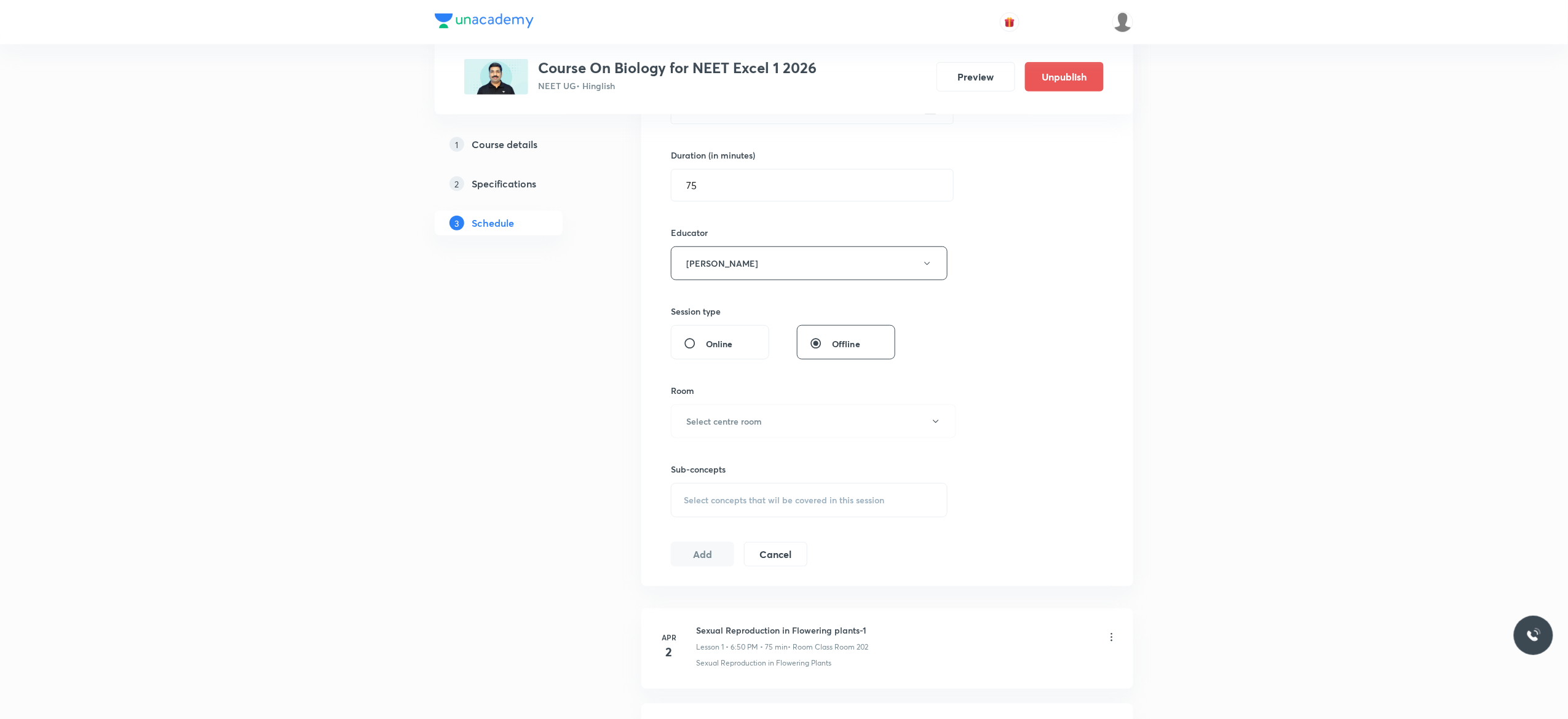
scroll to position [306, 0]
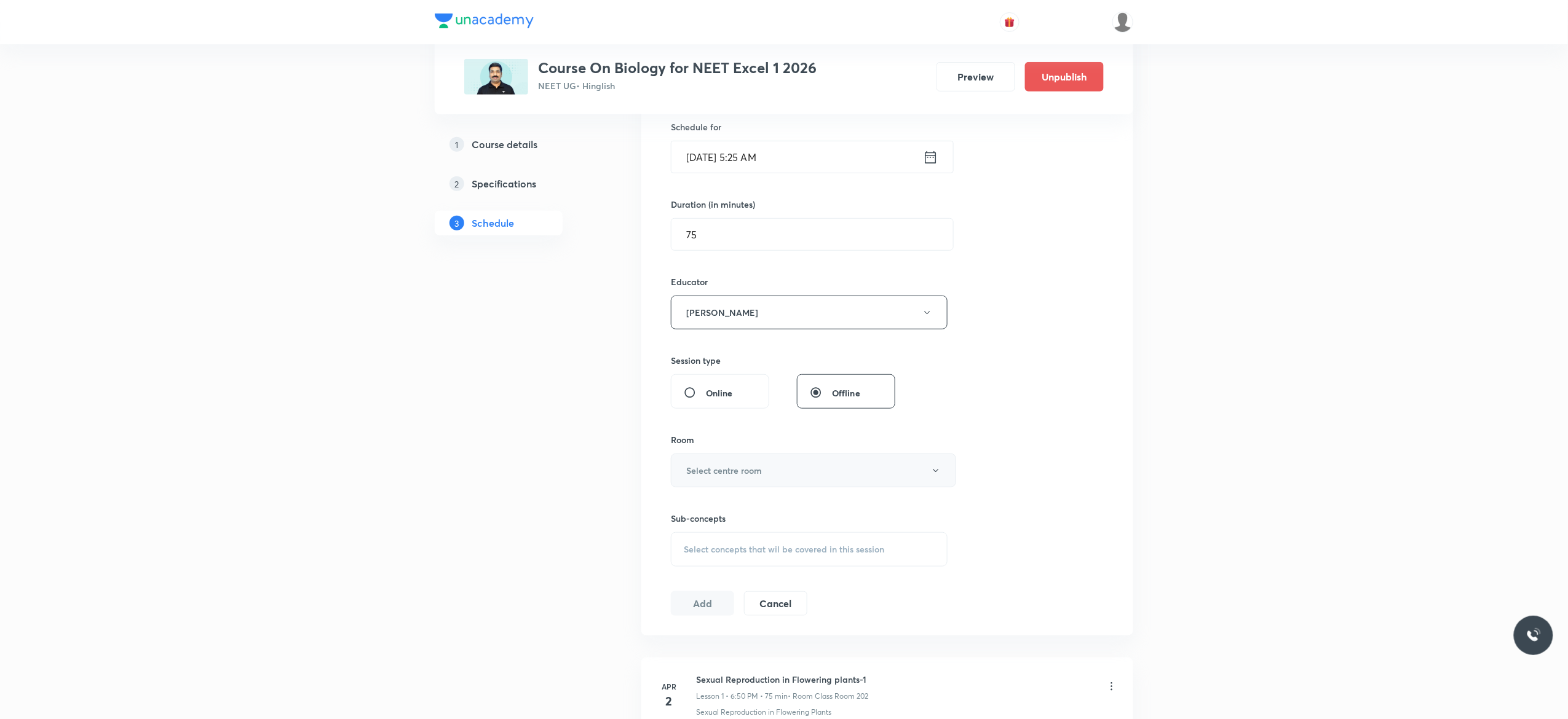
click at [938, 474] on icon "button" at bounding box center [936, 470] width 10 height 10
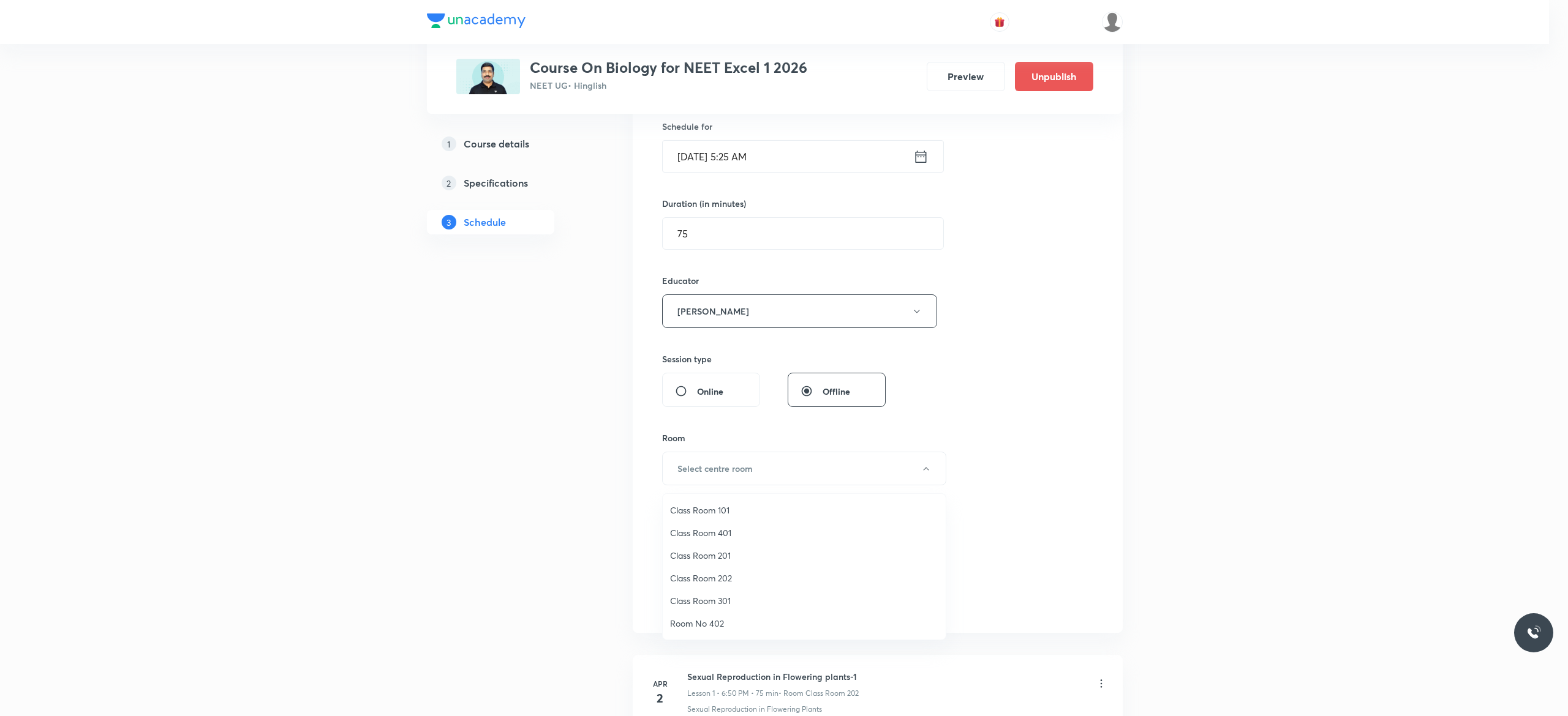
click at [713, 528] on span "Class Room 401" at bounding box center [804, 533] width 268 height 13
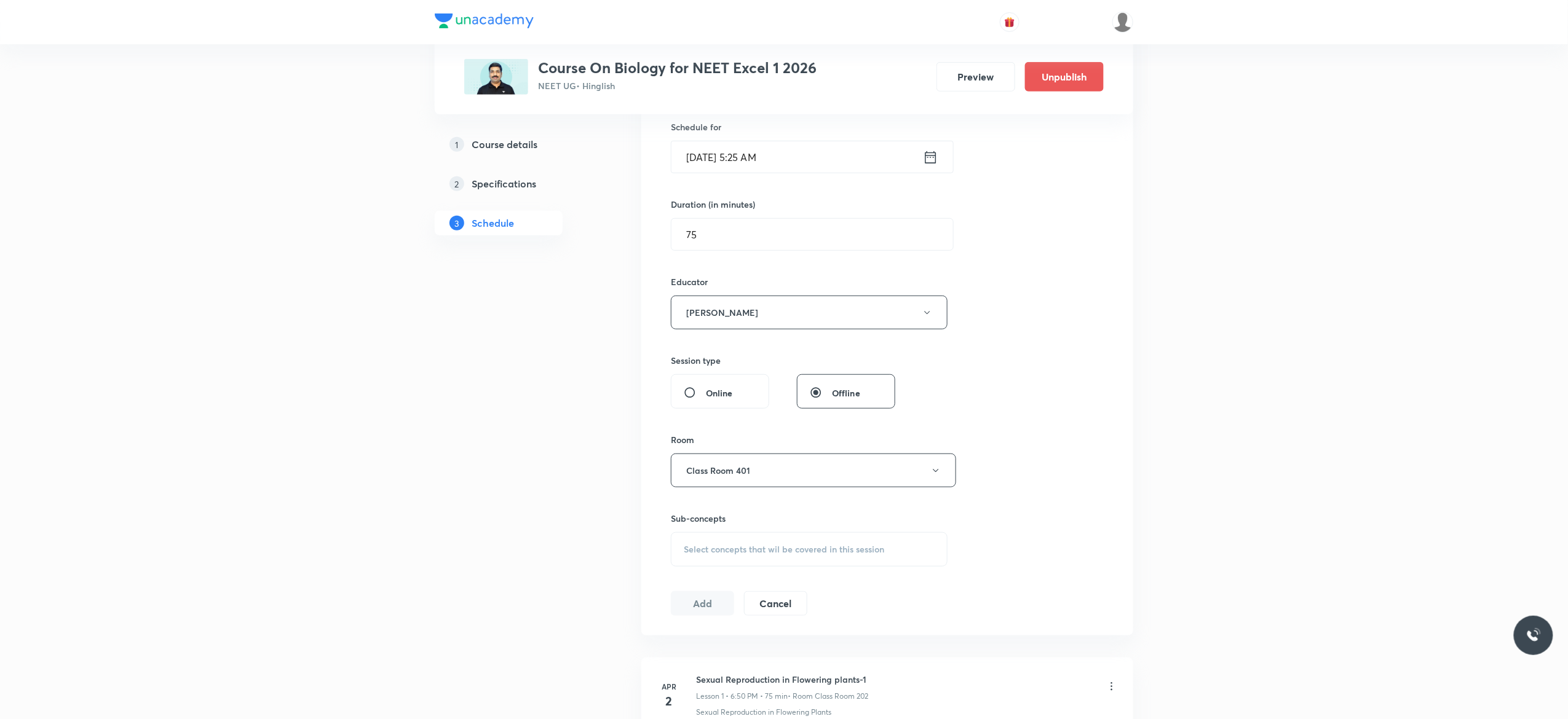
click at [712, 551] on span "Select concepts that wil be covered in this session" at bounding box center [784, 549] width 201 height 10
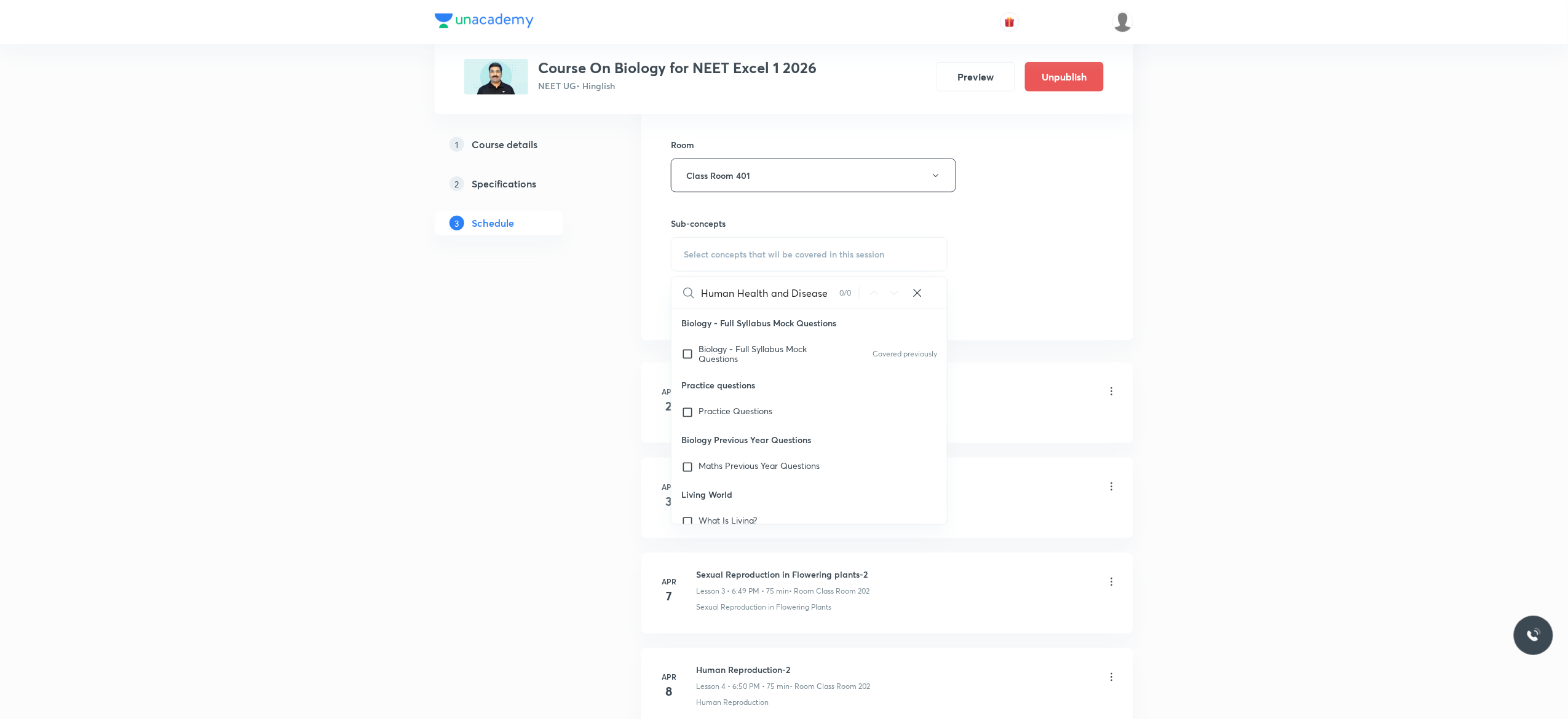
scroll to position [0, 0]
type input "Human Health and Disease"
click at [688, 356] on input "checkbox" at bounding box center [690, 354] width 18 height 19
checkbox input "true"
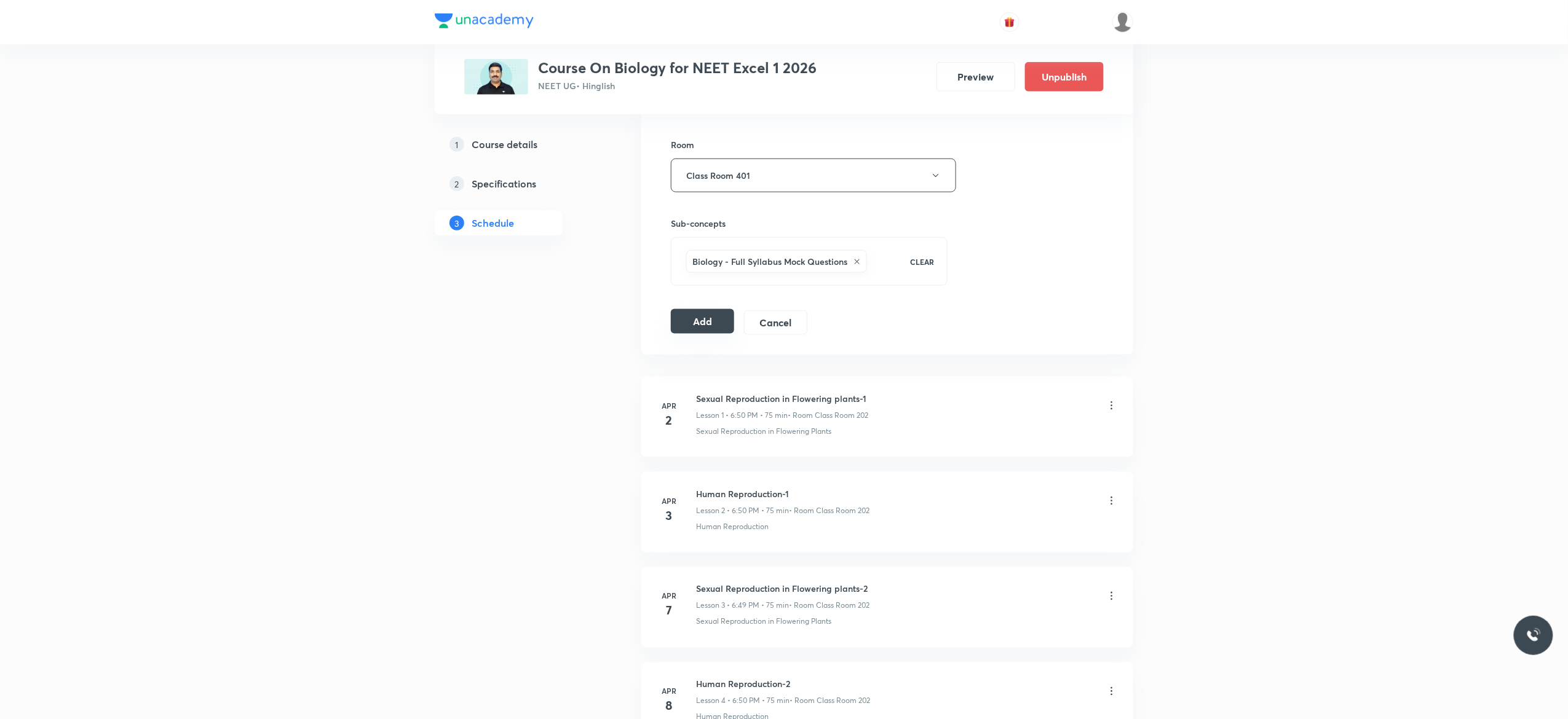
click at [703, 322] on button "Add" at bounding box center [703, 321] width 64 height 25
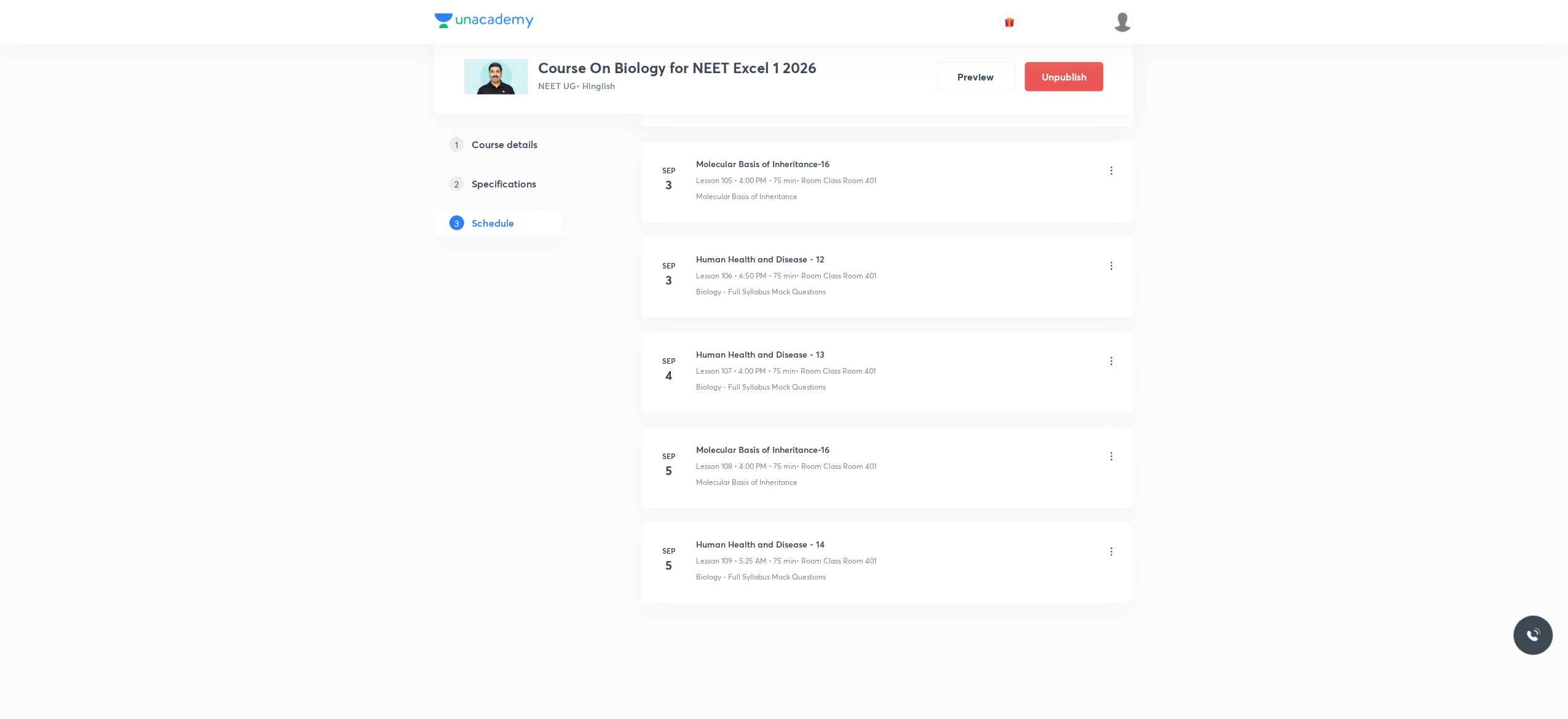
scroll to position [10130, 0]
